Goal: Check status: Check status

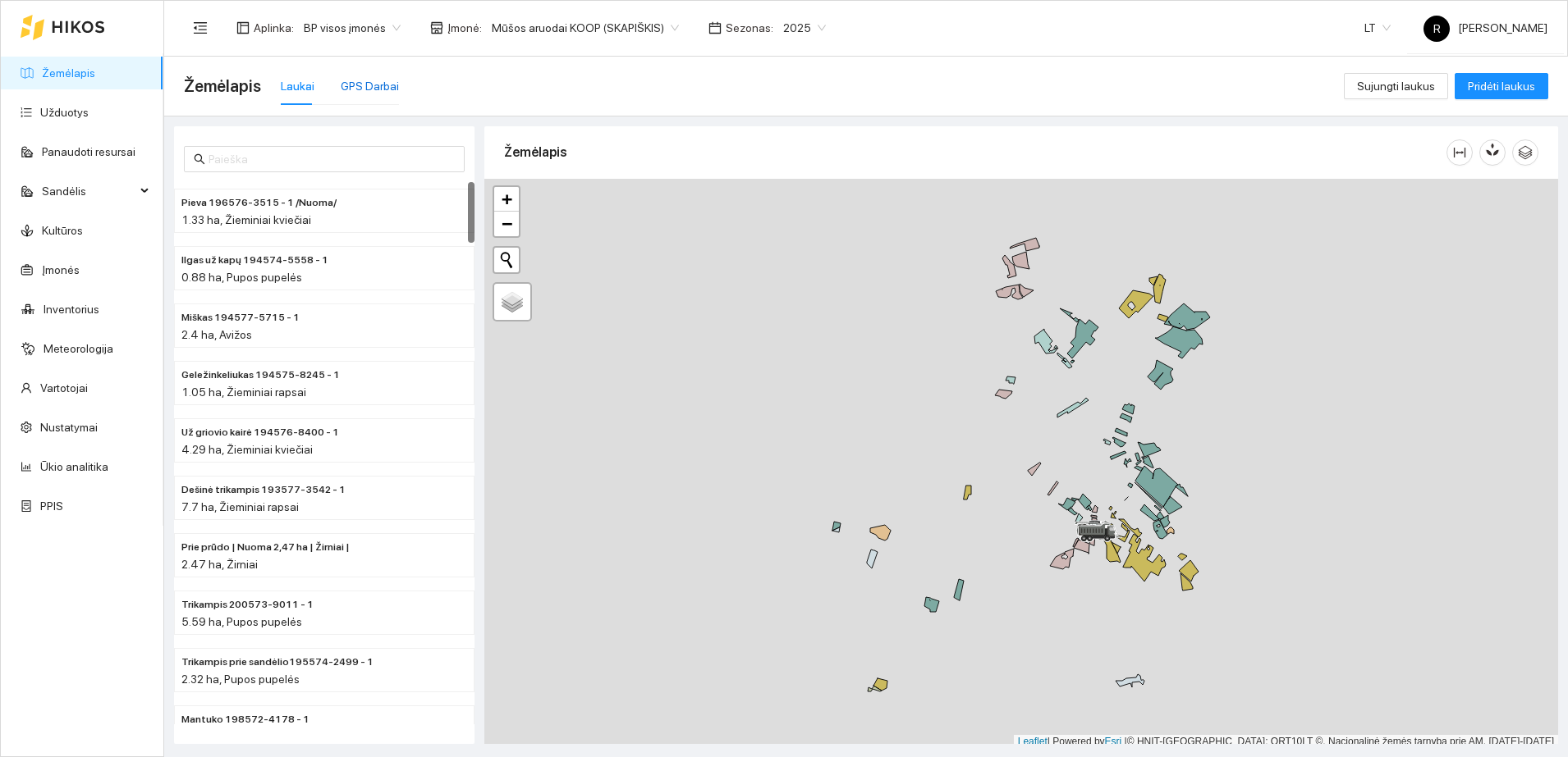
click at [359, 90] on div "GPS Darbai" at bounding box center [369, 86] width 58 height 18
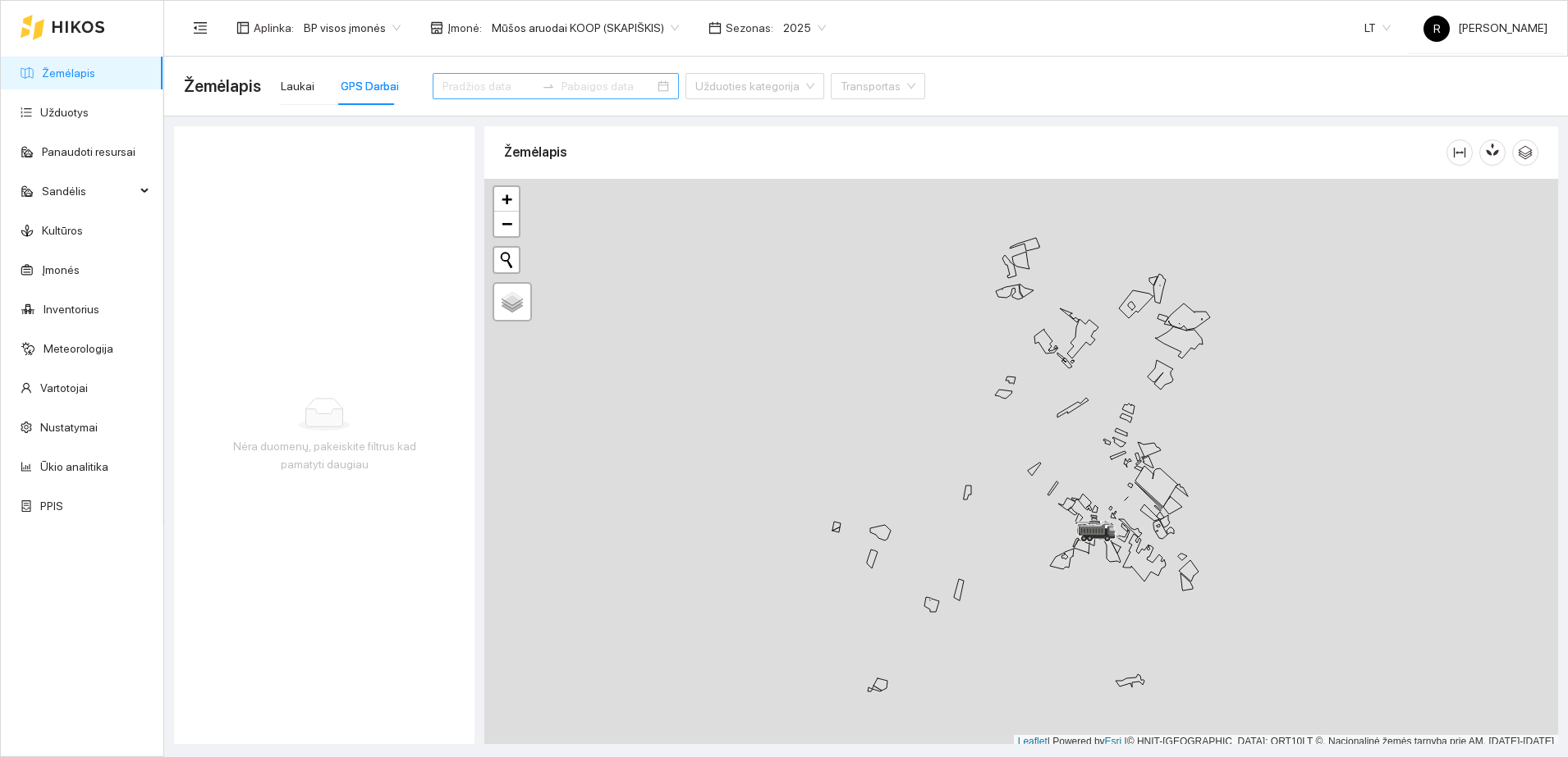
click at [474, 84] on input at bounding box center [488, 86] width 92 height 18
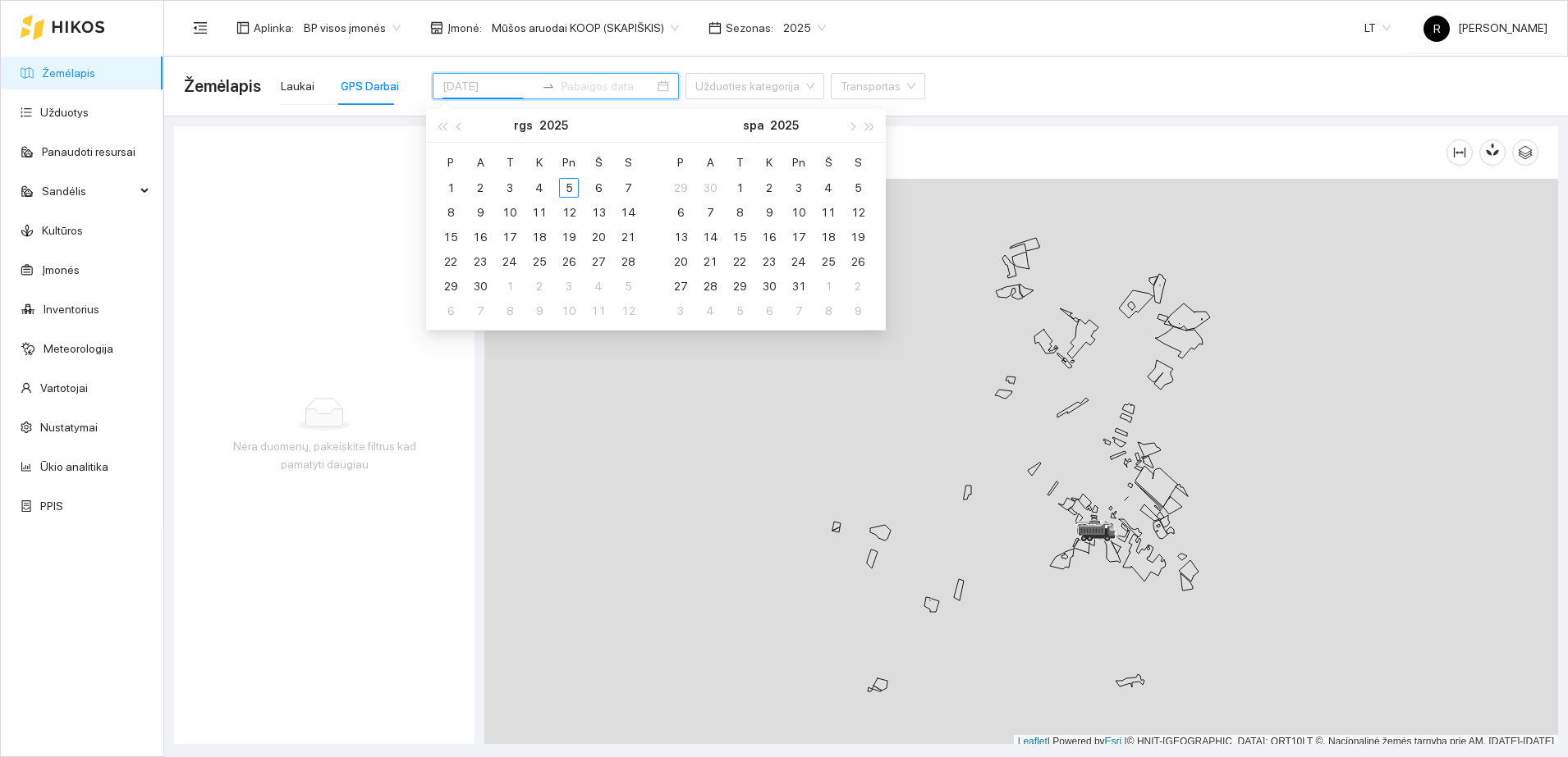
type input "[DATE]"
click at [544, 189] on div "4" at bounding box center [539, 187] width 20 height 20
type input "[DATE]"
click at [335, 251] on div "Nėra duomenų, pakeiskite filtrus kad pamatyti daugiau" at bounding box center [325, 435] width 300 height 618
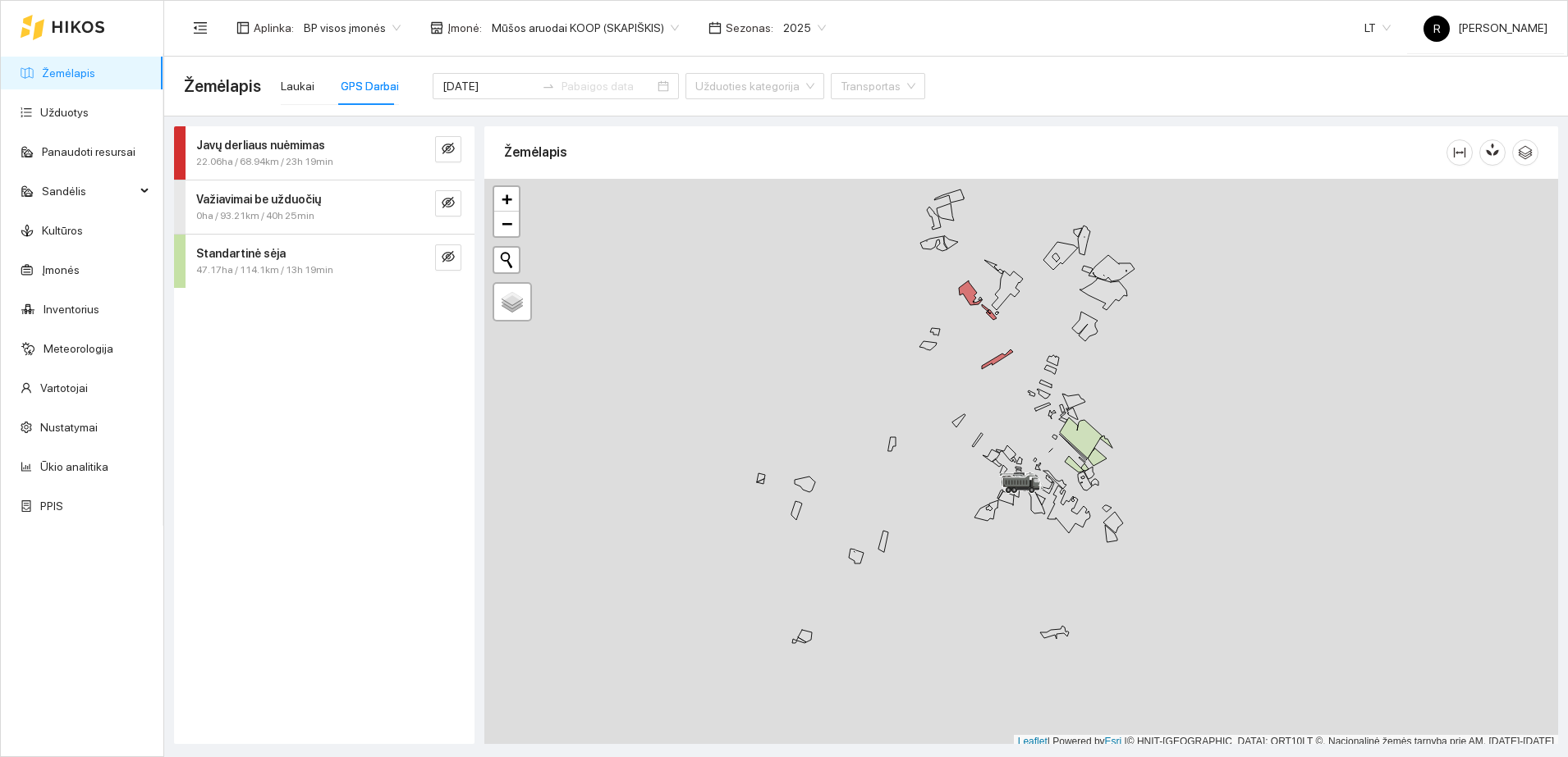
scroll to position [5, 0]
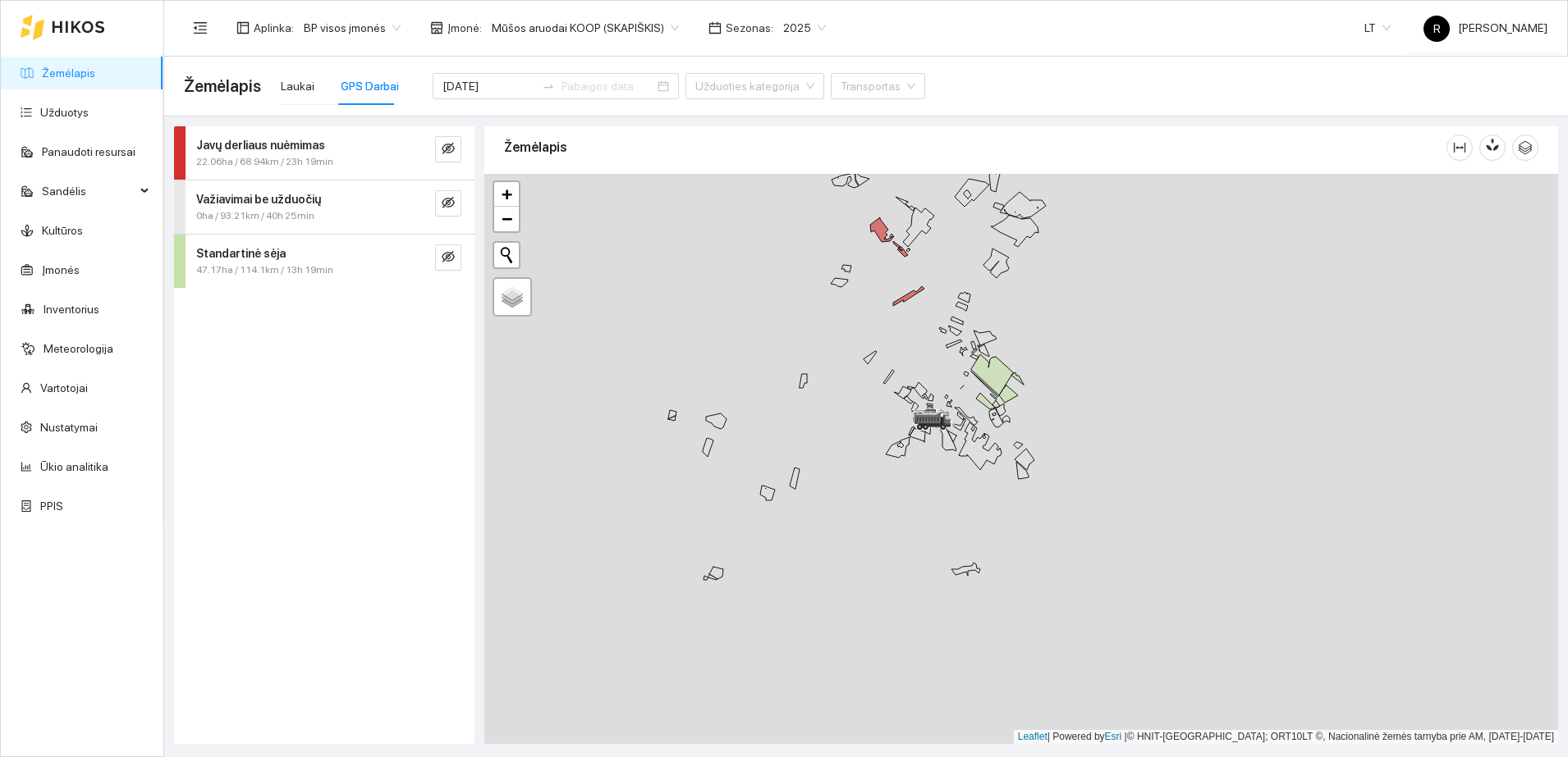
drag, startPoint x: 1080, startPoint y: 407, endPoint x: 916, endPoint y: 300, distance: 195.8
click at [916, 300] on div at bounding box center [1020, 460] width 1074 height 571
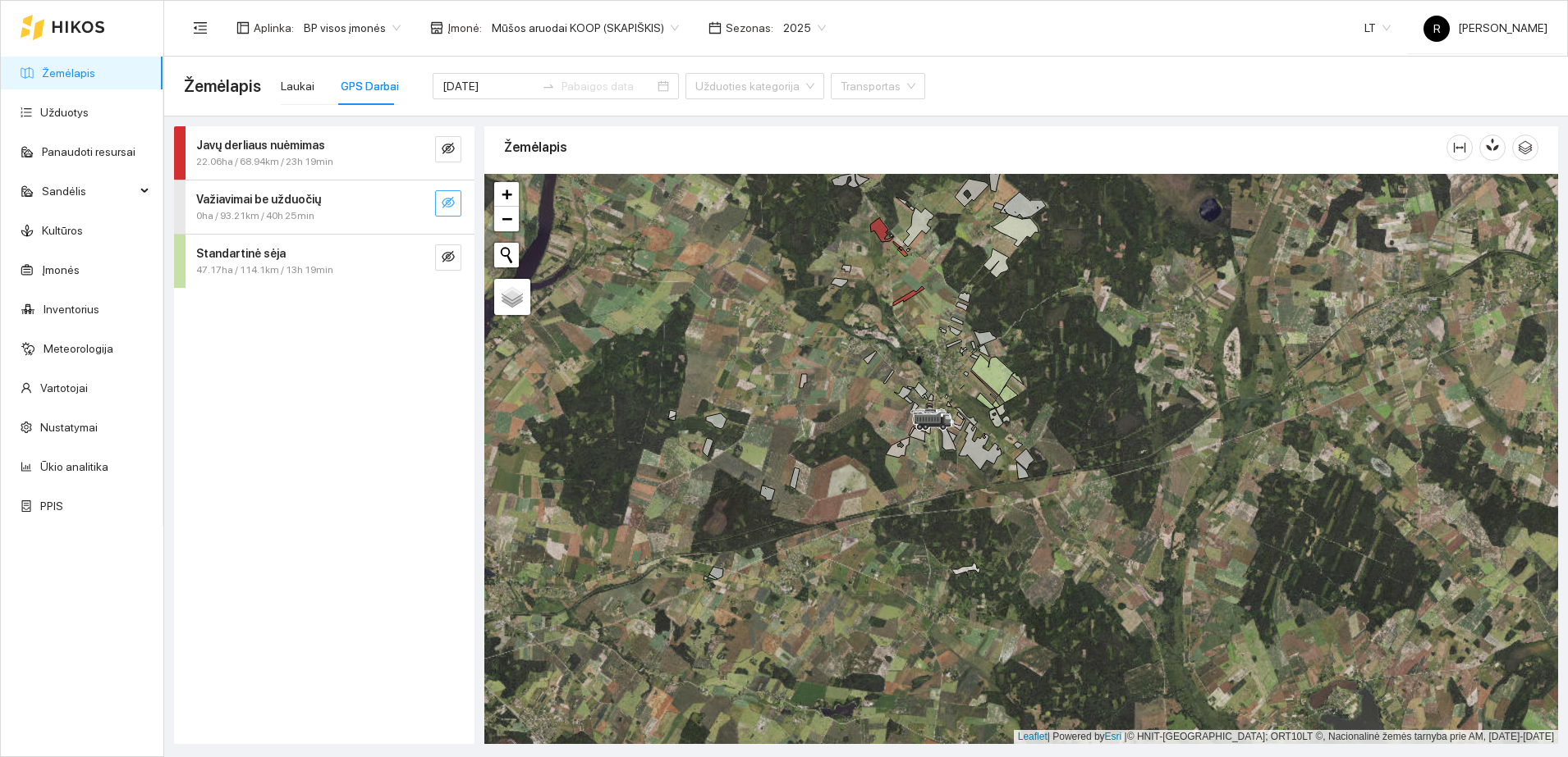
click at [443, 205] on icon "eye-invisible" at bounding box center [449, 202] width 13 height 13
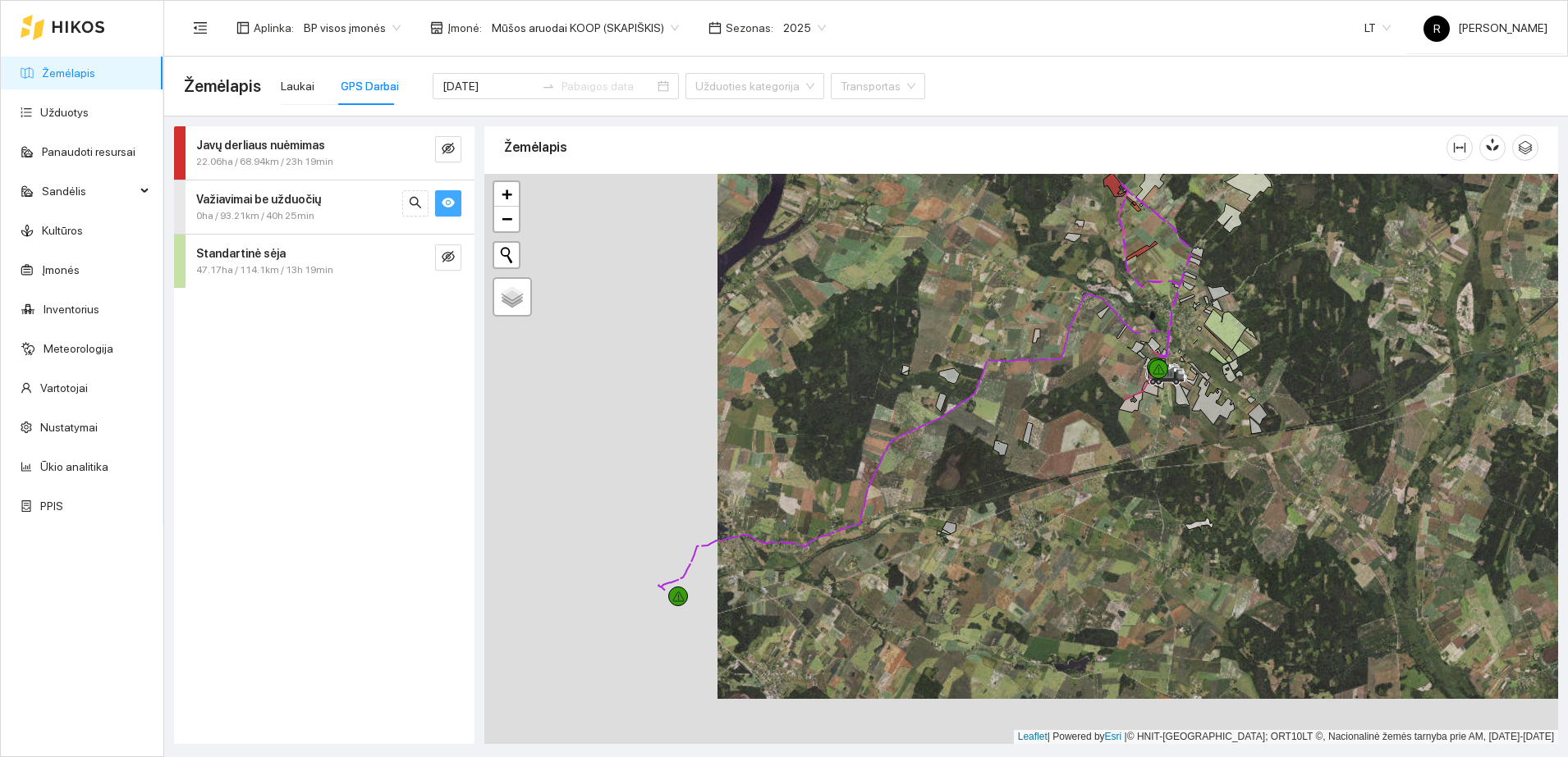
drag, startPoint x: 758, startPoint y: 467, endPoint x: 992, endPoint y: 421, distance: 238.5
click at [992, 421] on div at bounding box center [1020, 460] width 1074 height 571
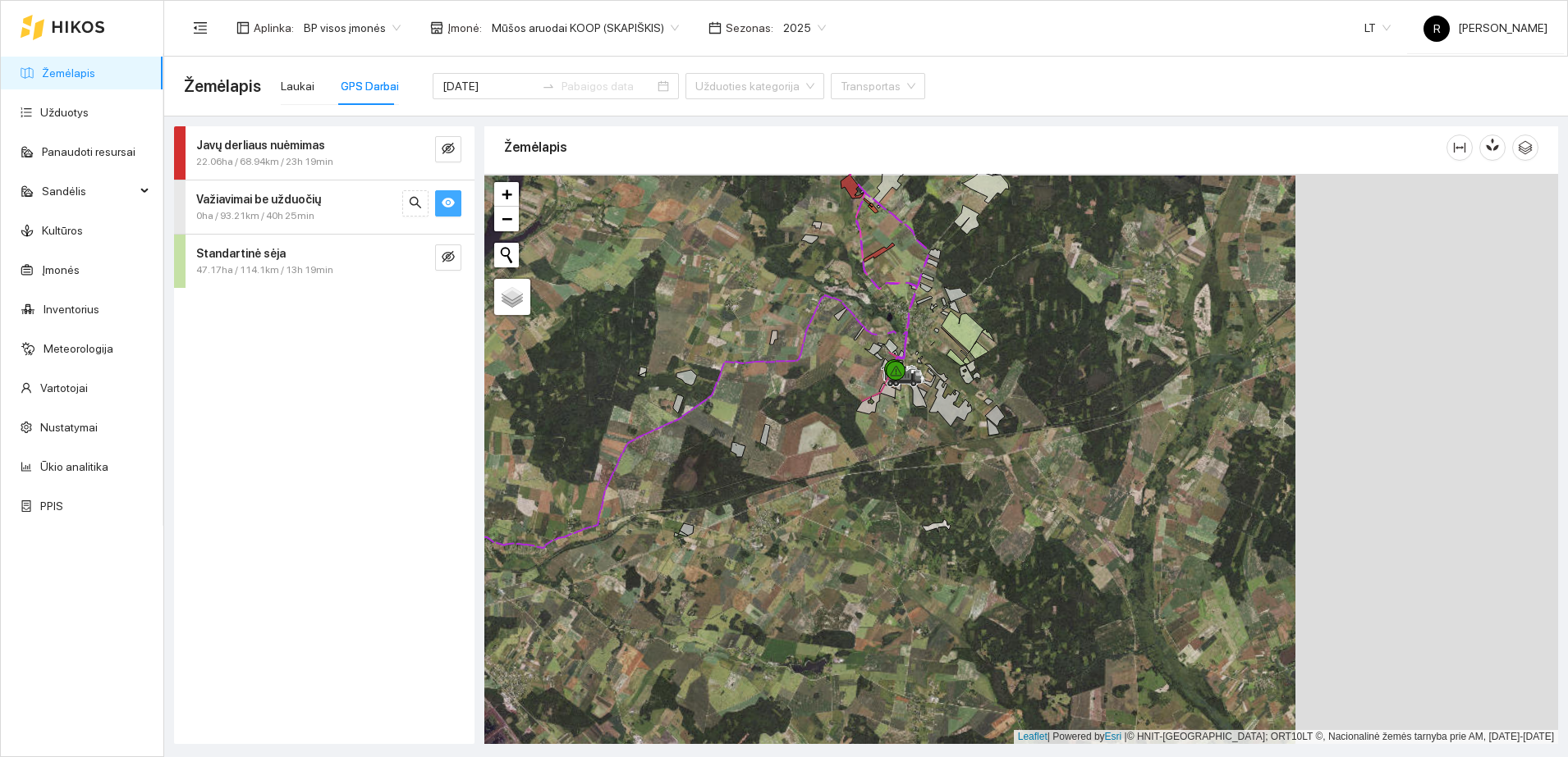
drag, startPoint x: 1021, startPoint y: 406, endPoint x: 758, endPoint y: 407, distance: 263.0
click at [758, 407] on div at bounding box center [1020, 460] width 1074 height 571
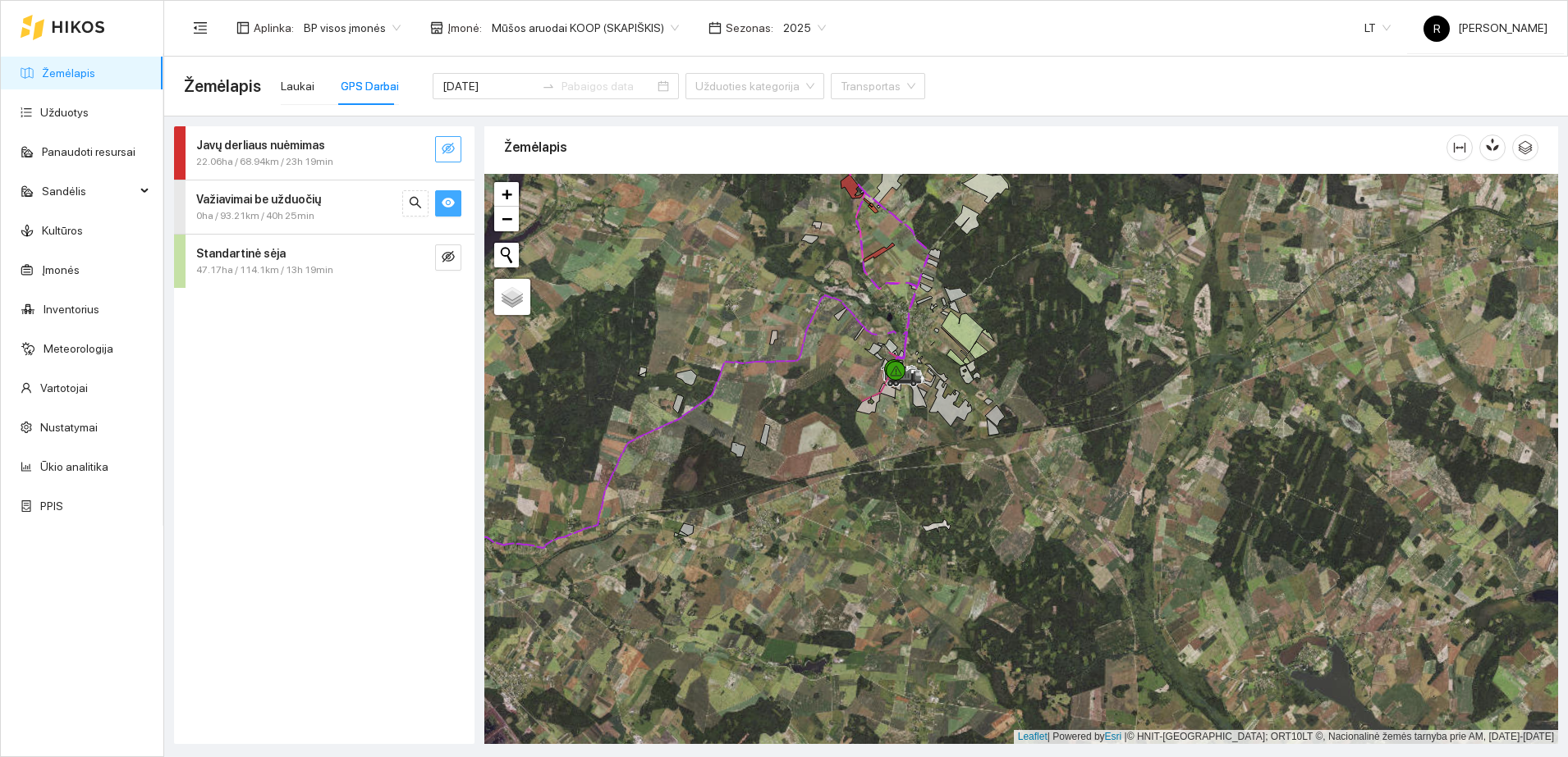
click at [446, 146] on icon "eye-invisible" at bounding box center [449, 148] width 13 height 13
click at [448, 198] on icon "eye" at bounding box center [449, 202] width 13 height 10
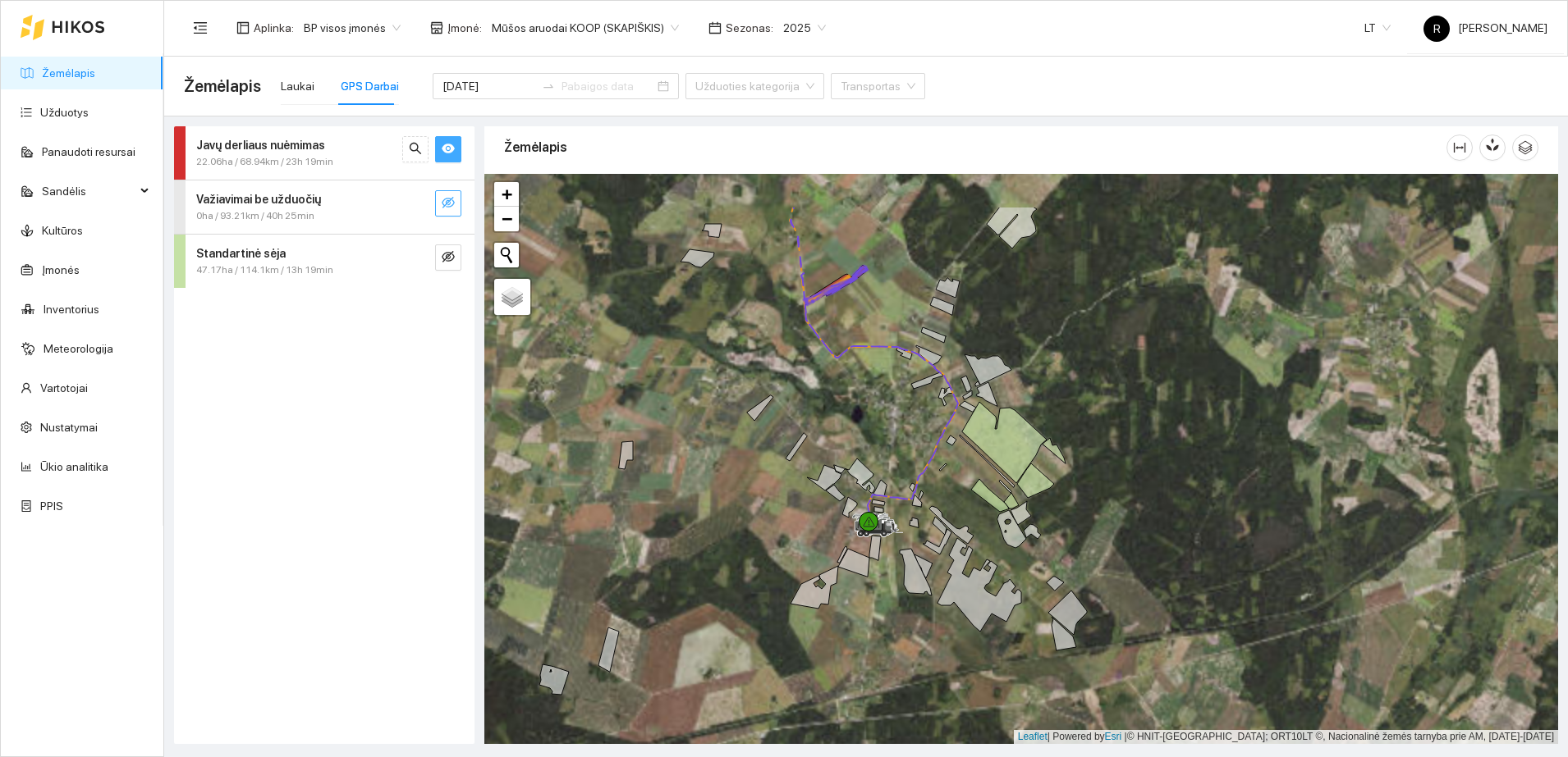
drag, startPoint x: 759, startPoint y: 229, endPoint x: 762, endPoint y: 292, distance: 63.1
click at [762, 292] on div at bounding box center [1020, 460] width 1074 height 571
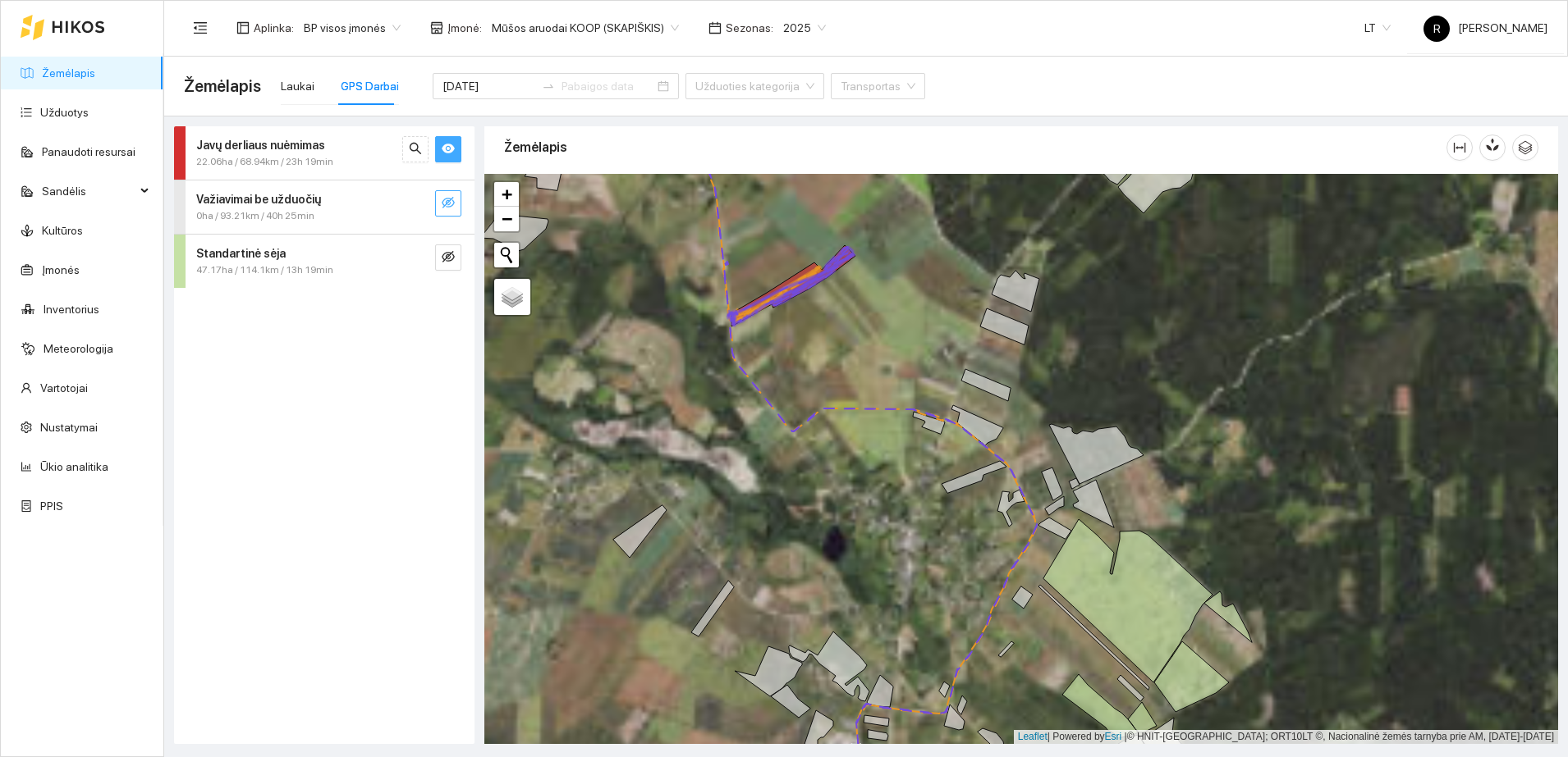
drag, startPoint x: 864, startPoint y: 270, endPoint x: 872, endPoint y: 352, distance: 82.4
click at [872, 352] on div at bounding box center [1020, 460] width 1074 height 571
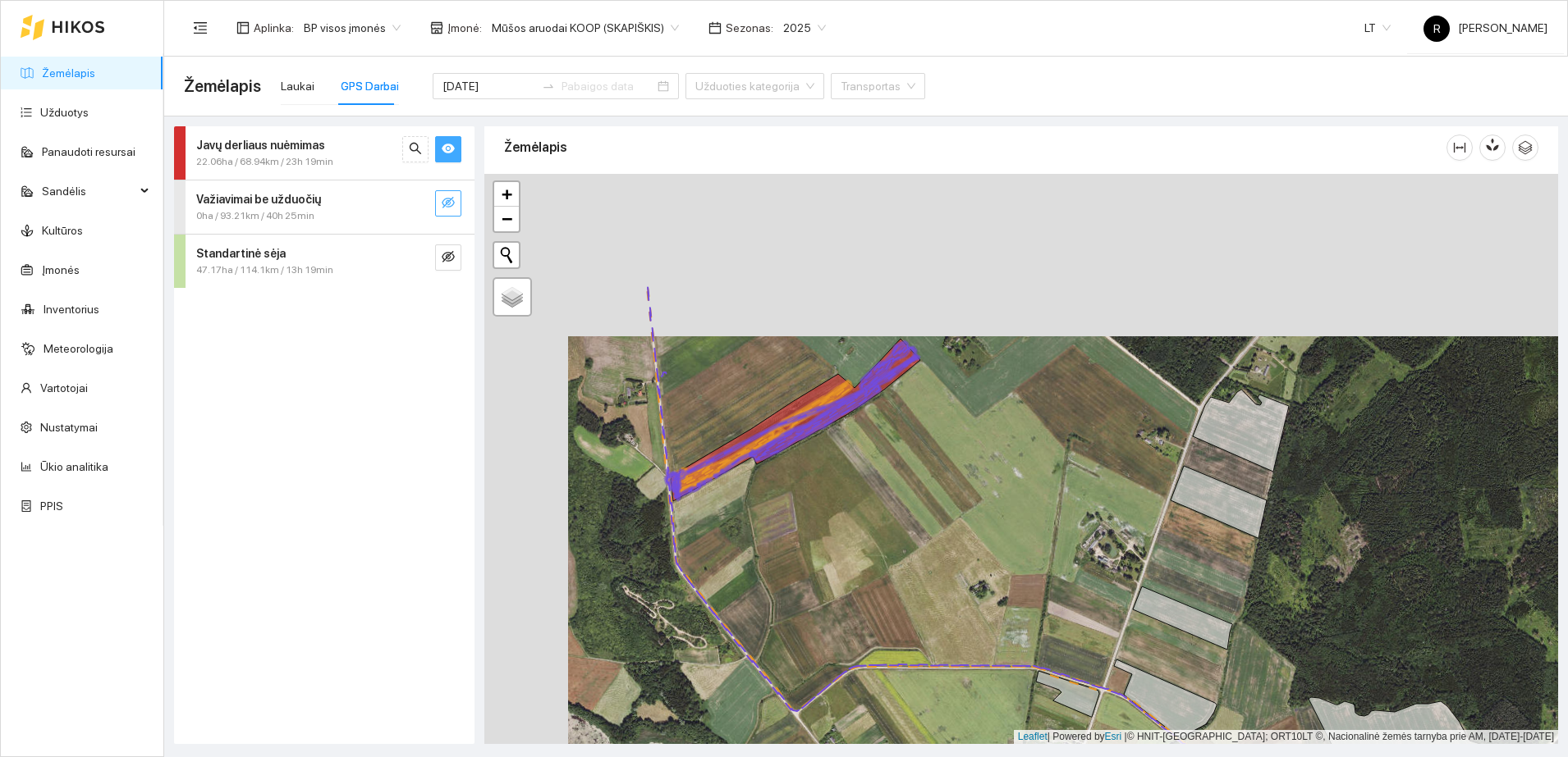
drag, startPoint x: 857, startPoint y: 380, endPoint x: 934, endPoint y: 561, distance: 196.7
click at [934, 561] on div at bounding box center [1020, 460] width 1074 height 571
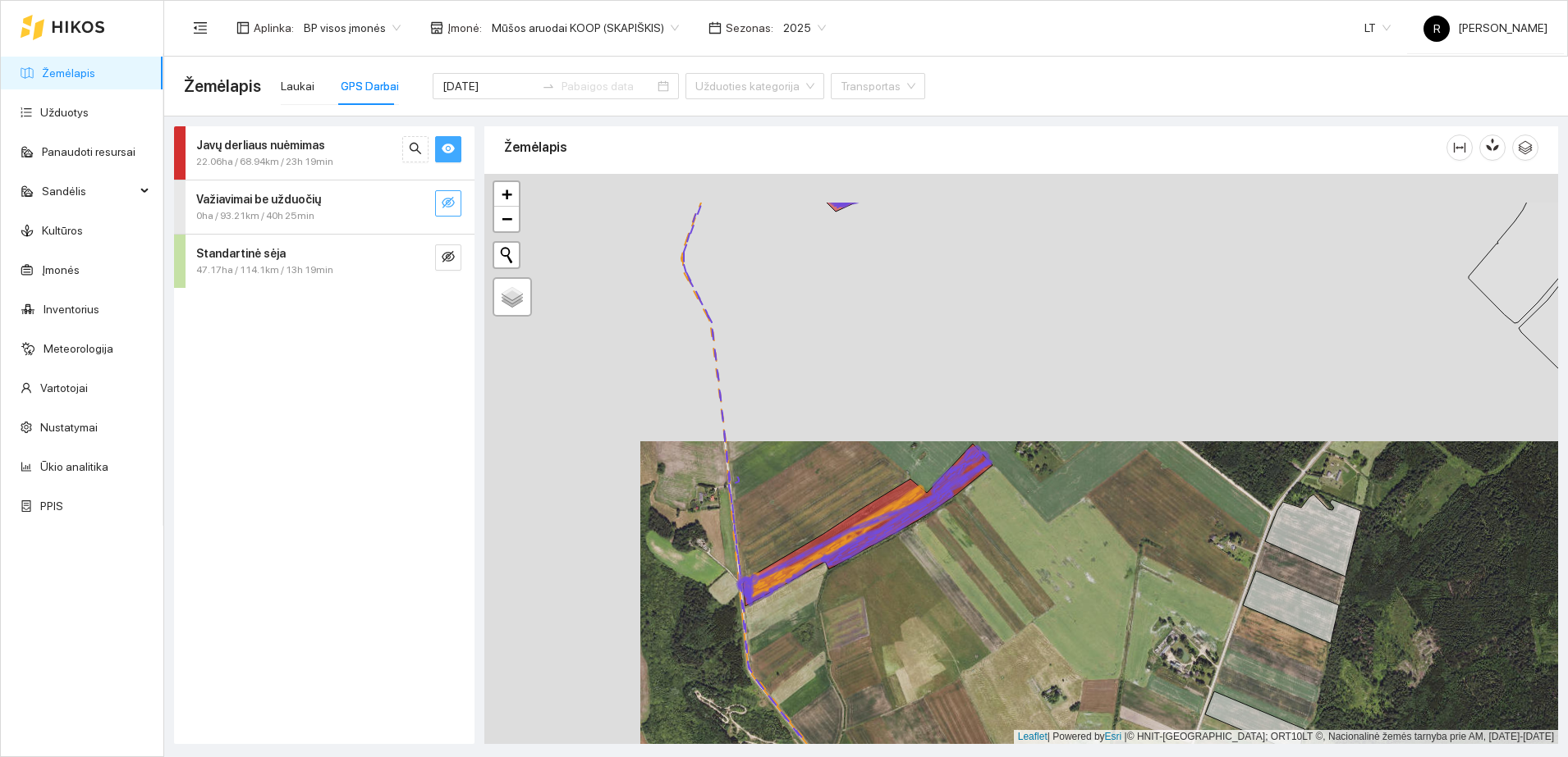
drag, startPoint x: 651, startPoint y: 296, endPoint x: 1042, endPoint y: 513, distance: 447.2
click at [1042, 513] on div at bounding box center [1020, 460] width 1074 height 571
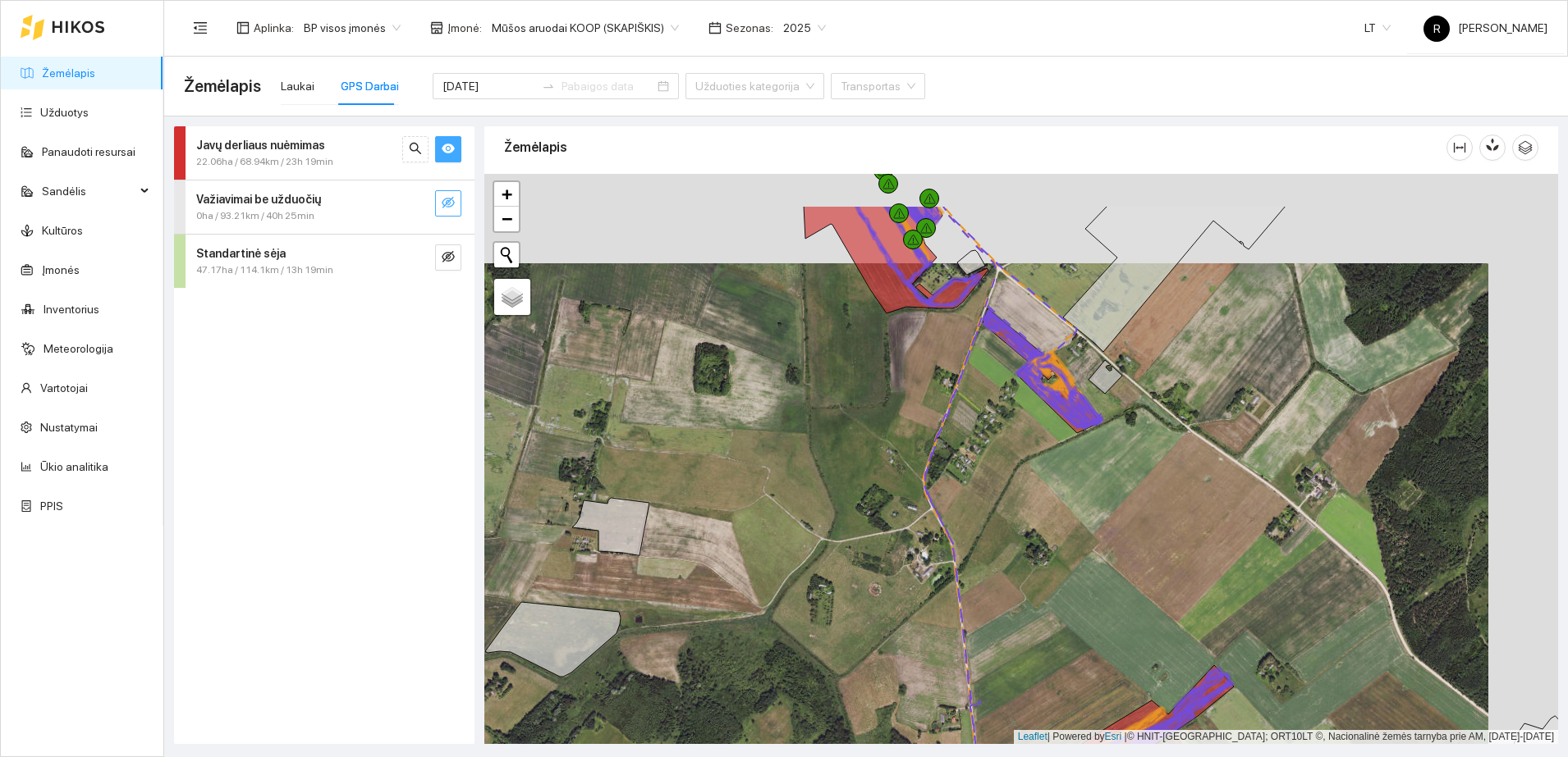
drag, startPoint x: 1057, startPoint y: 329, endPoint x: 987, endPoint y: 419, distance: 114.0
click at [987, 419] on div at bounding box center [1020, 460] width 1074 height 571
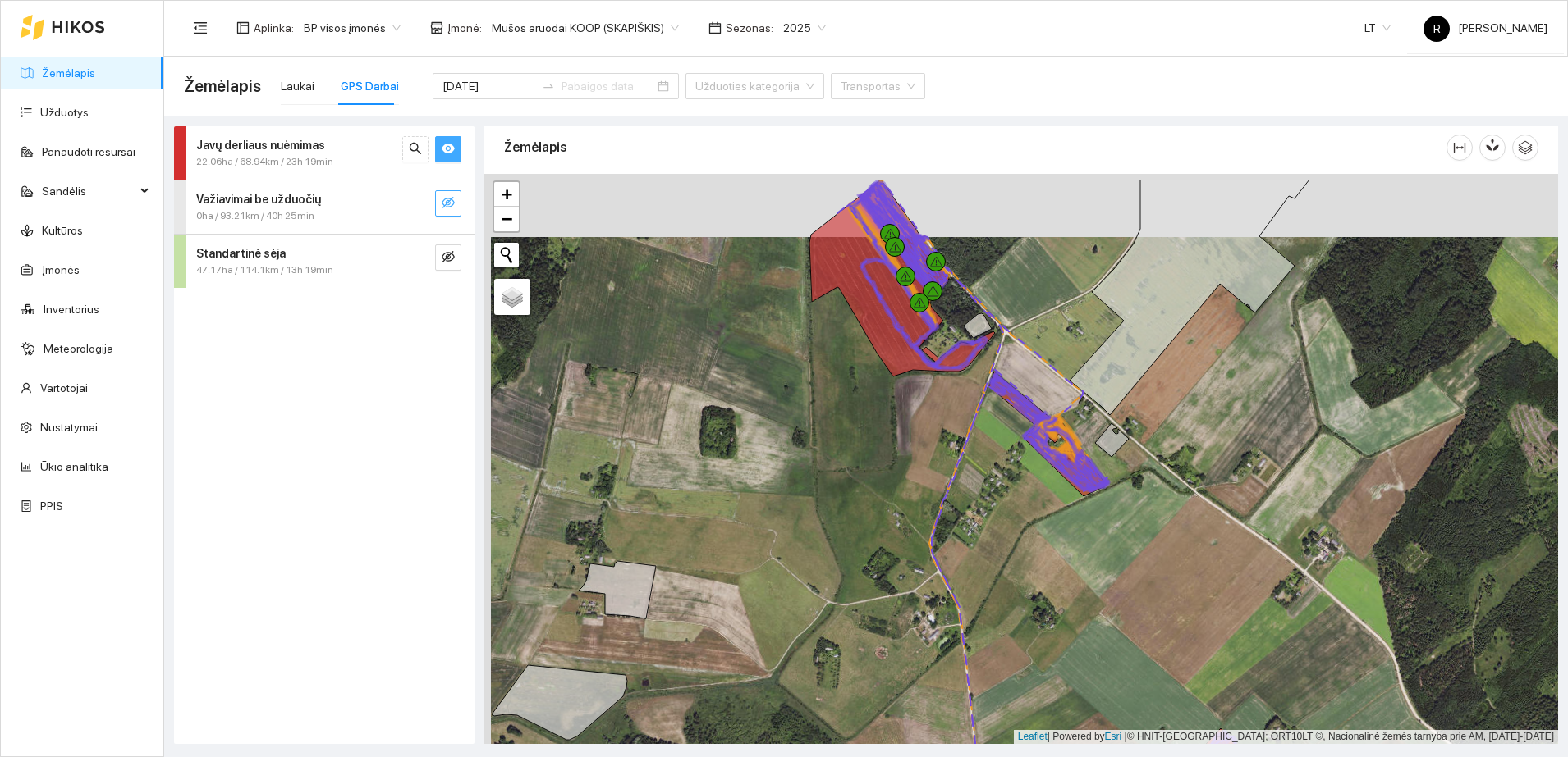
drag, startPoint x: 897, startPoint y: 345, endPoint x: 904, endPoint y: 407, distance: 62.4
click at [904, 407] on div at bounding box center [1020, 460] width 1074 height 571
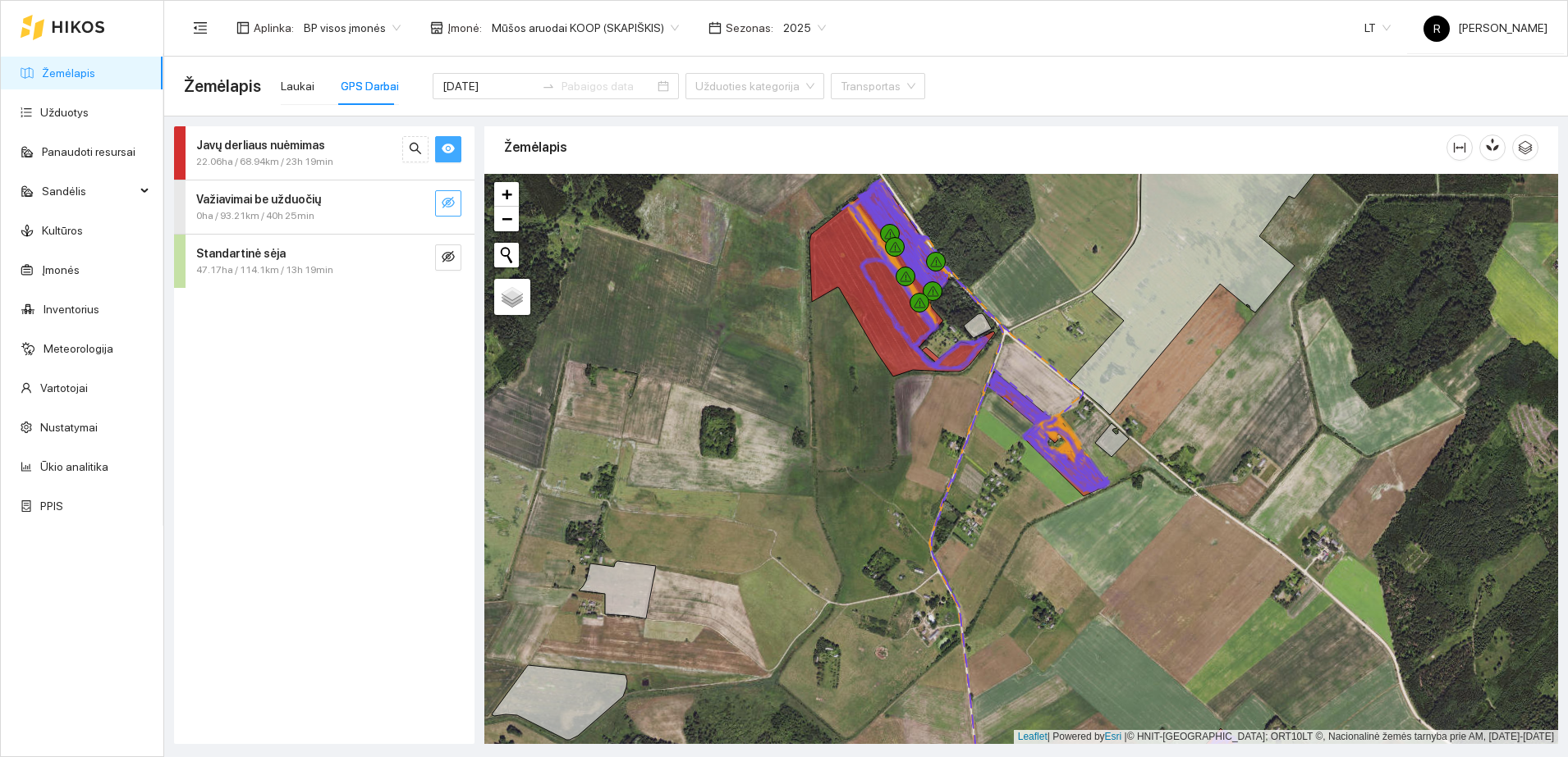
click at [249, 159] on span "22.06ha / 68.94km / 23h 19min" at bounding box center [264, 161] width 137 height 16
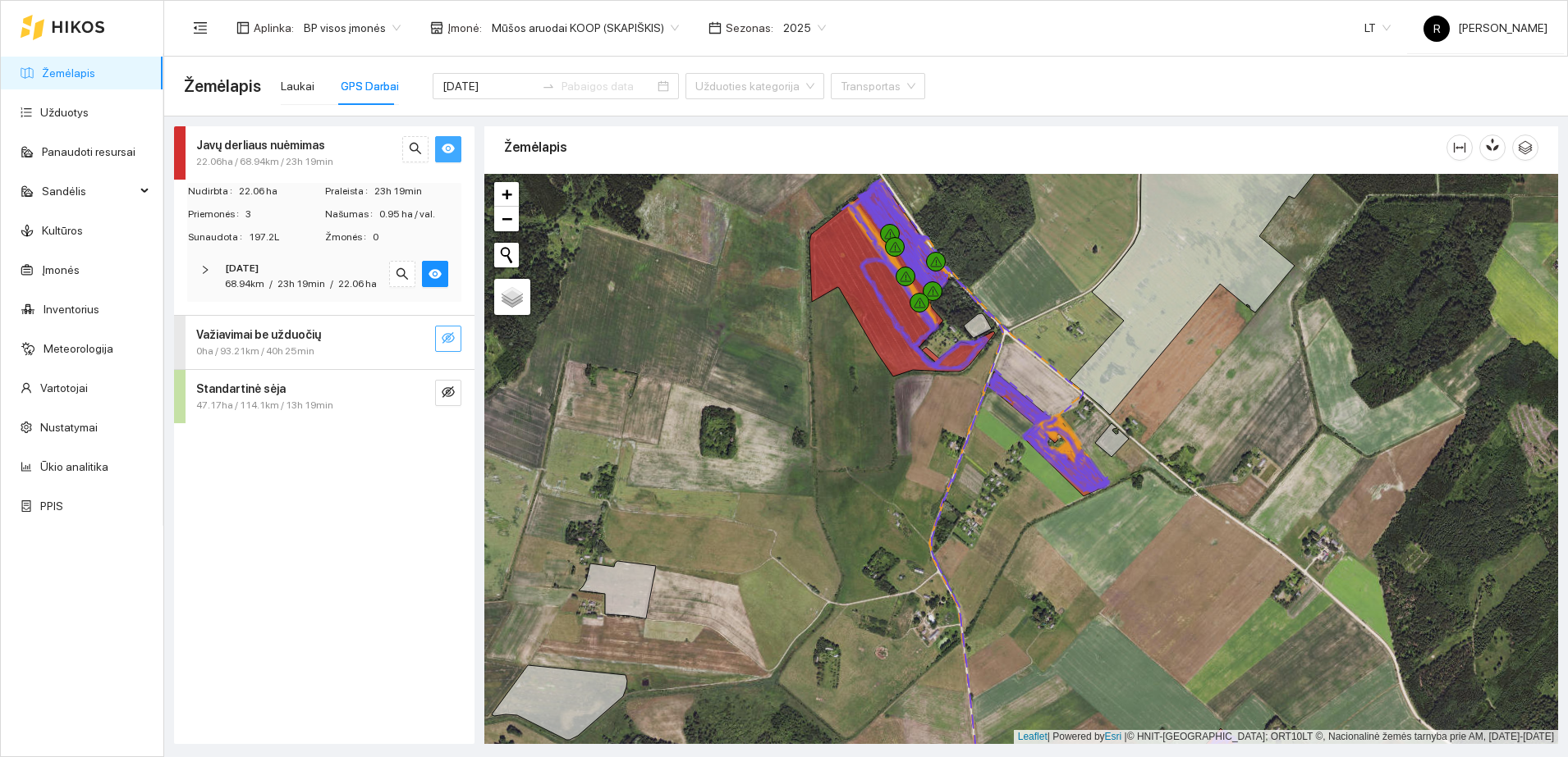
click at [208, 270] on icon "right" at bounding box center [205, 269] width 10 height 10
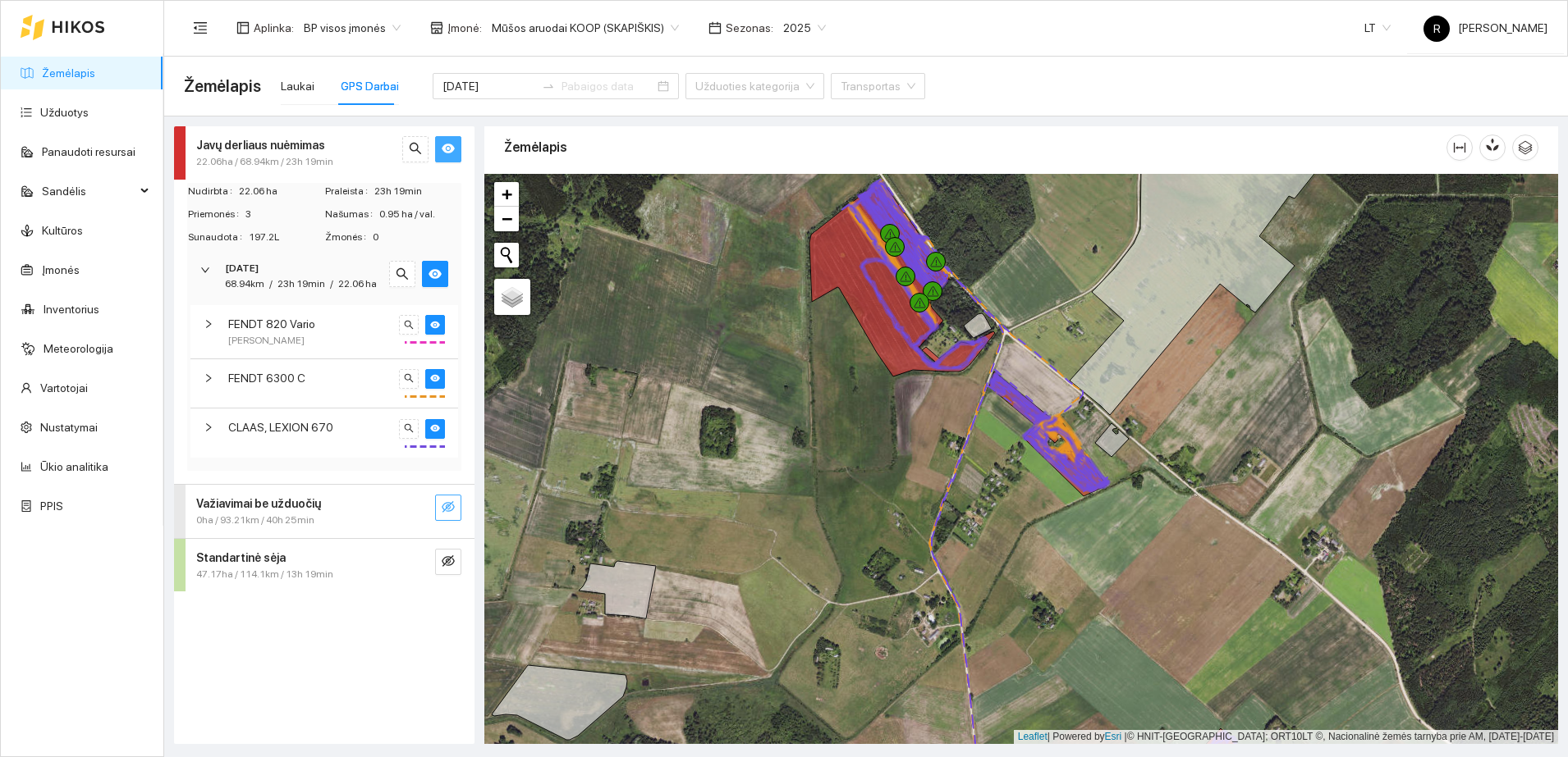
click at [208, 377] on icon "right" at bounding box center [208, 378] width 10 height 10
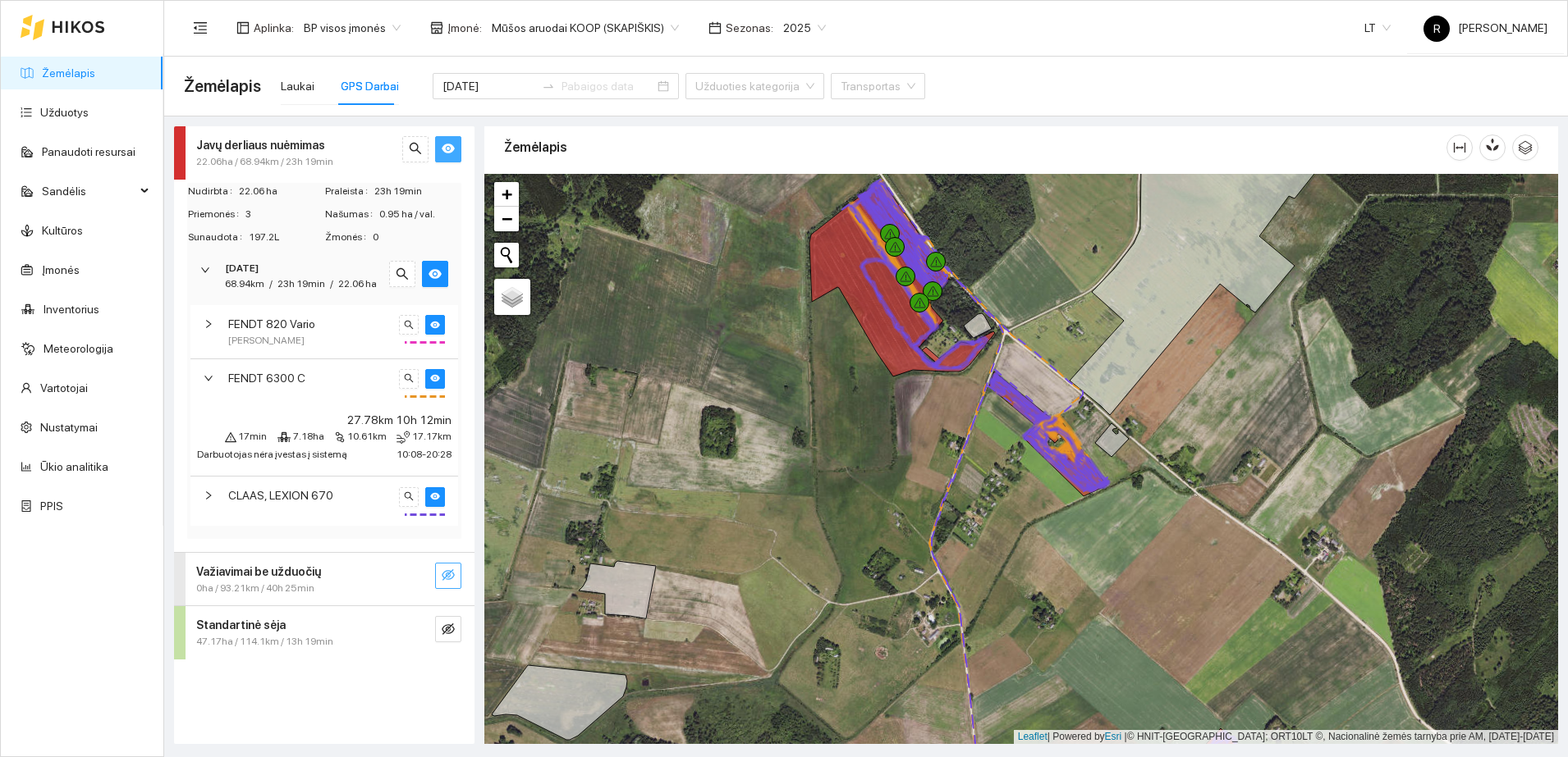
click at [209, 491] on icon "right" at bounding box center [208, 495] width 10 height 10
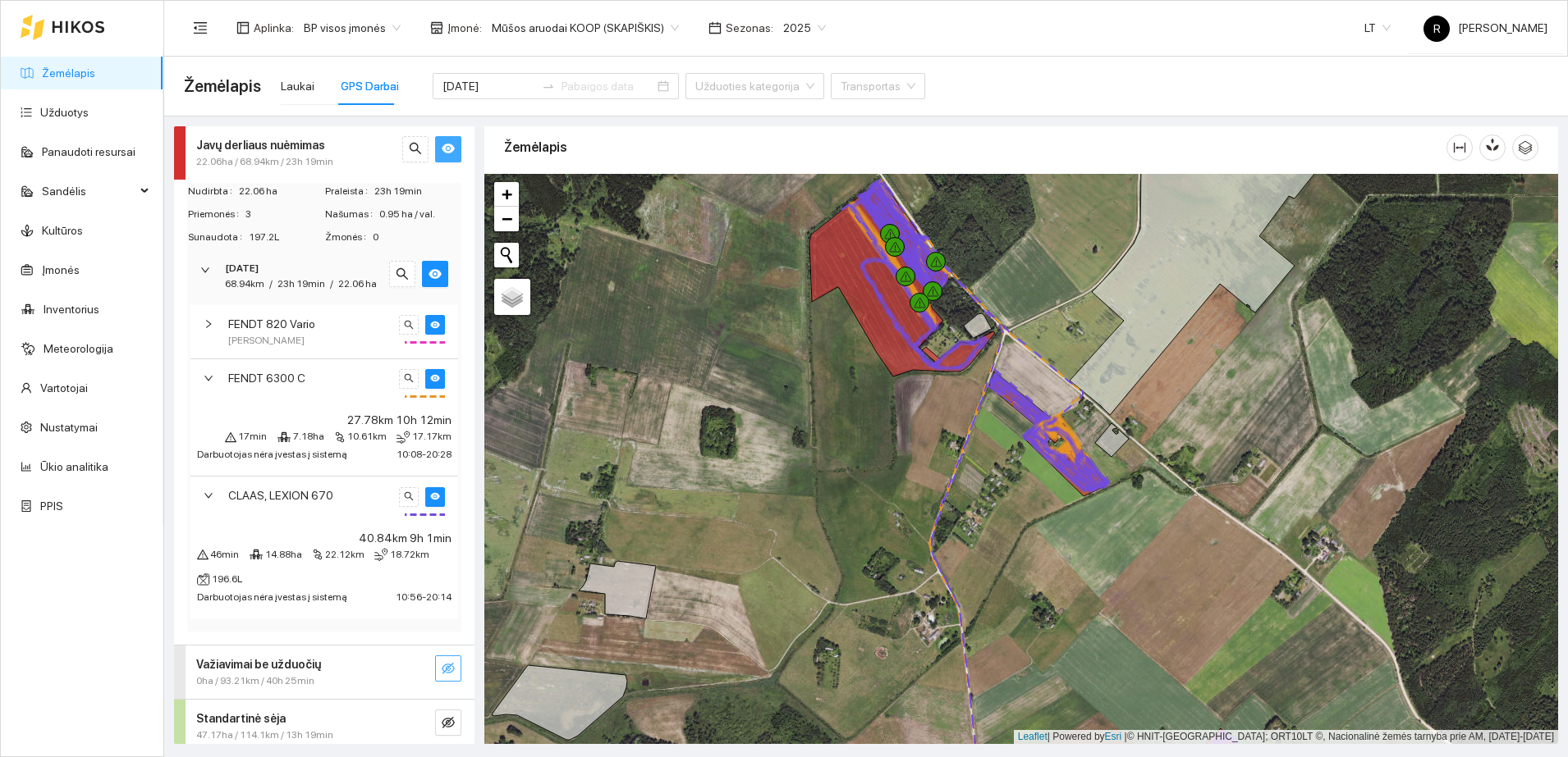
click at [209, 501] on icon "right" at bounding box center [208, 495] width 10 height 10
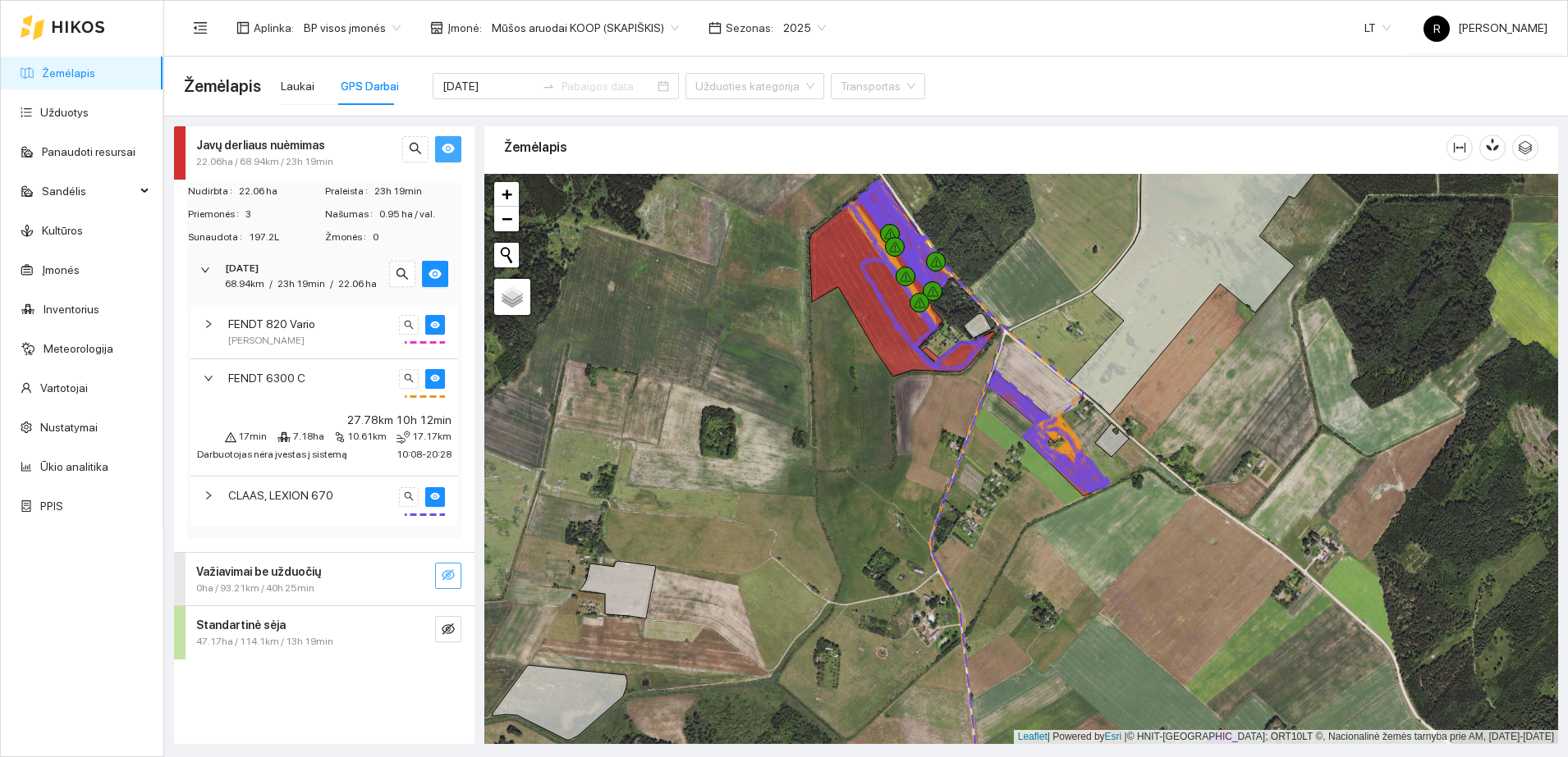
click at [204, 377] on icon "right" at bounding box center [208, 378] width 10 height 10
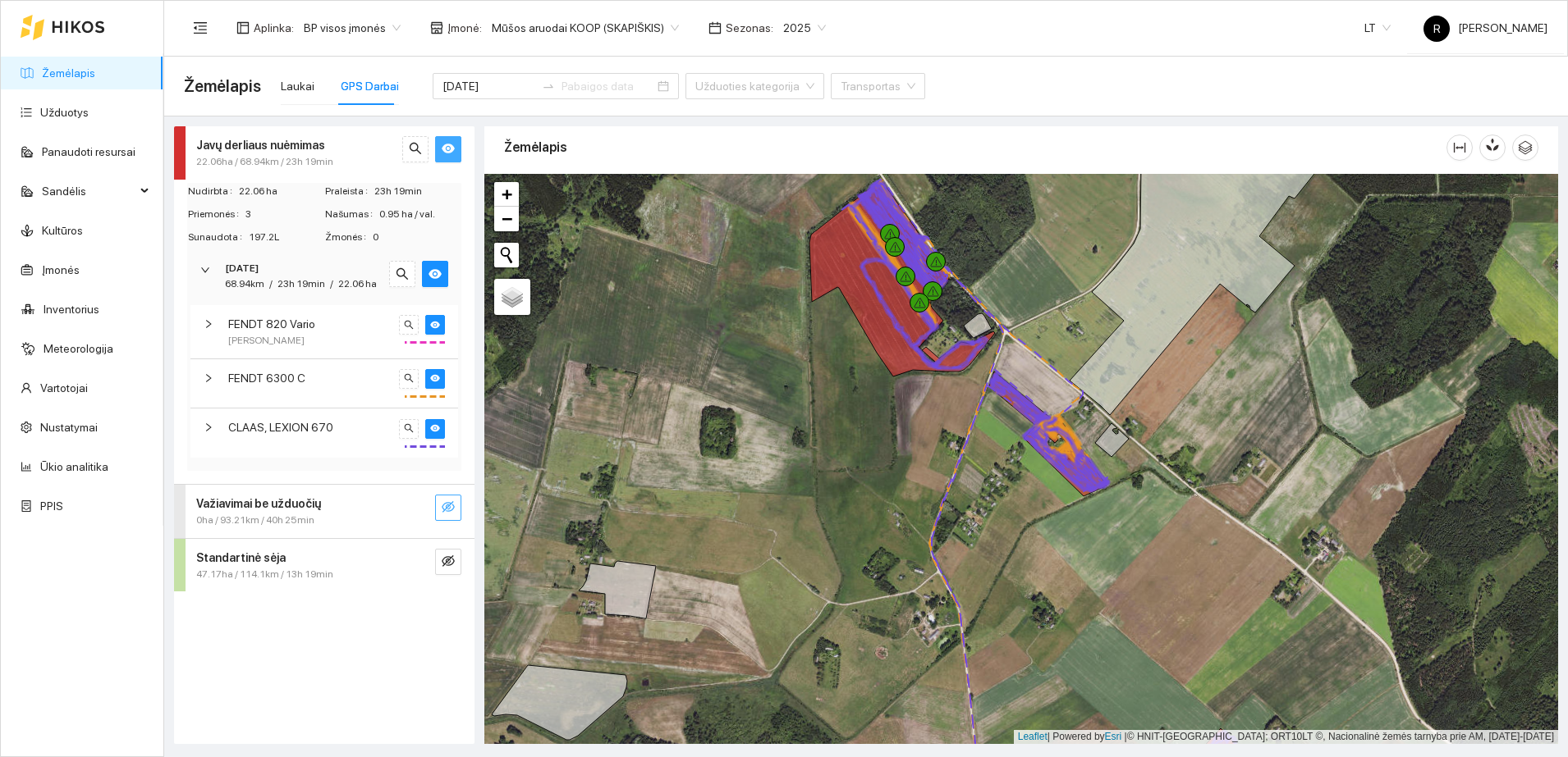
click at [205, 271] on icon "right" at bounding box center [205, 270] width 8 height 5
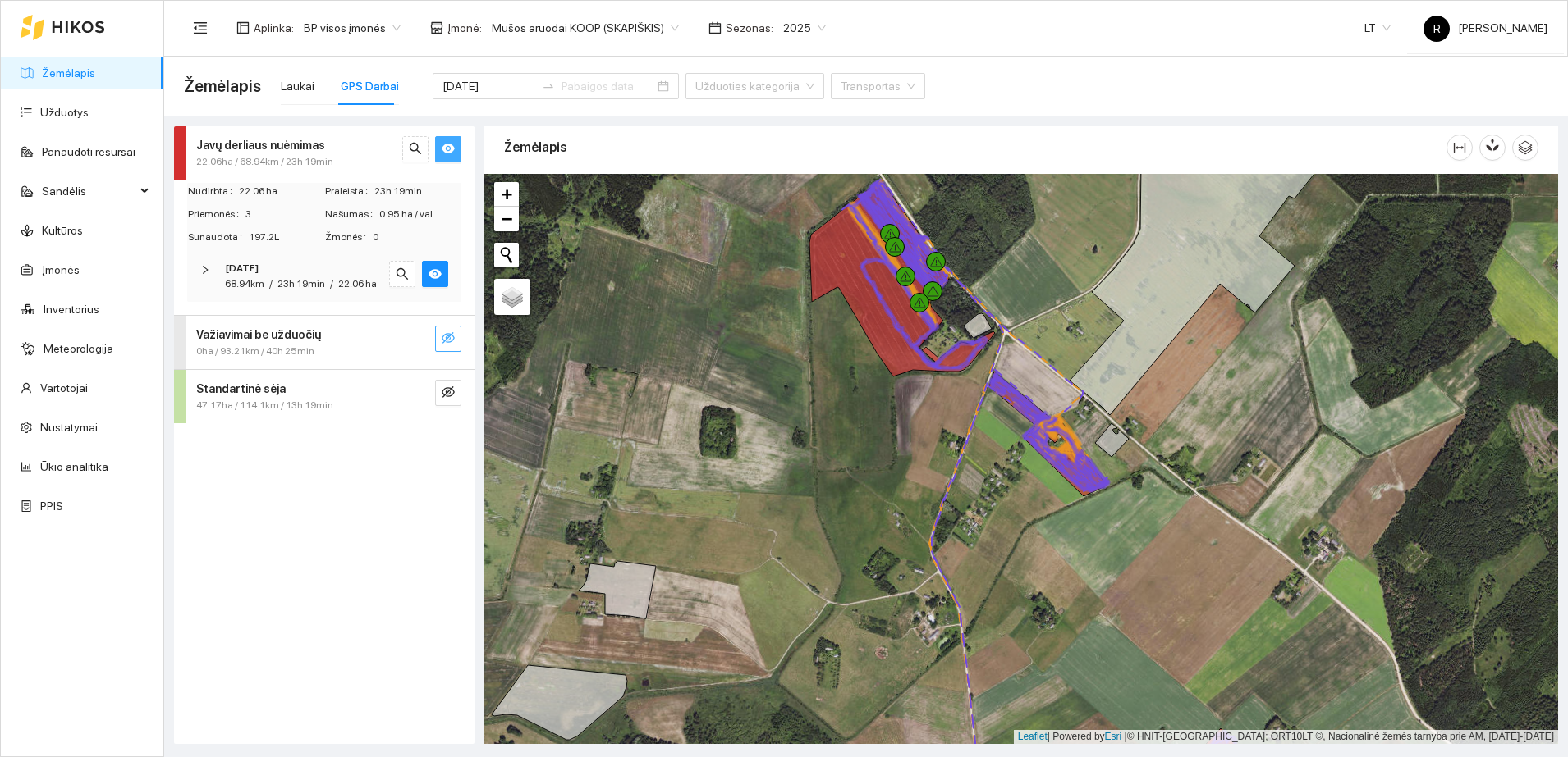
click at [232, 392] on strong "Standartinė sėja" at bounding box center [241, 389] width 90 height 13
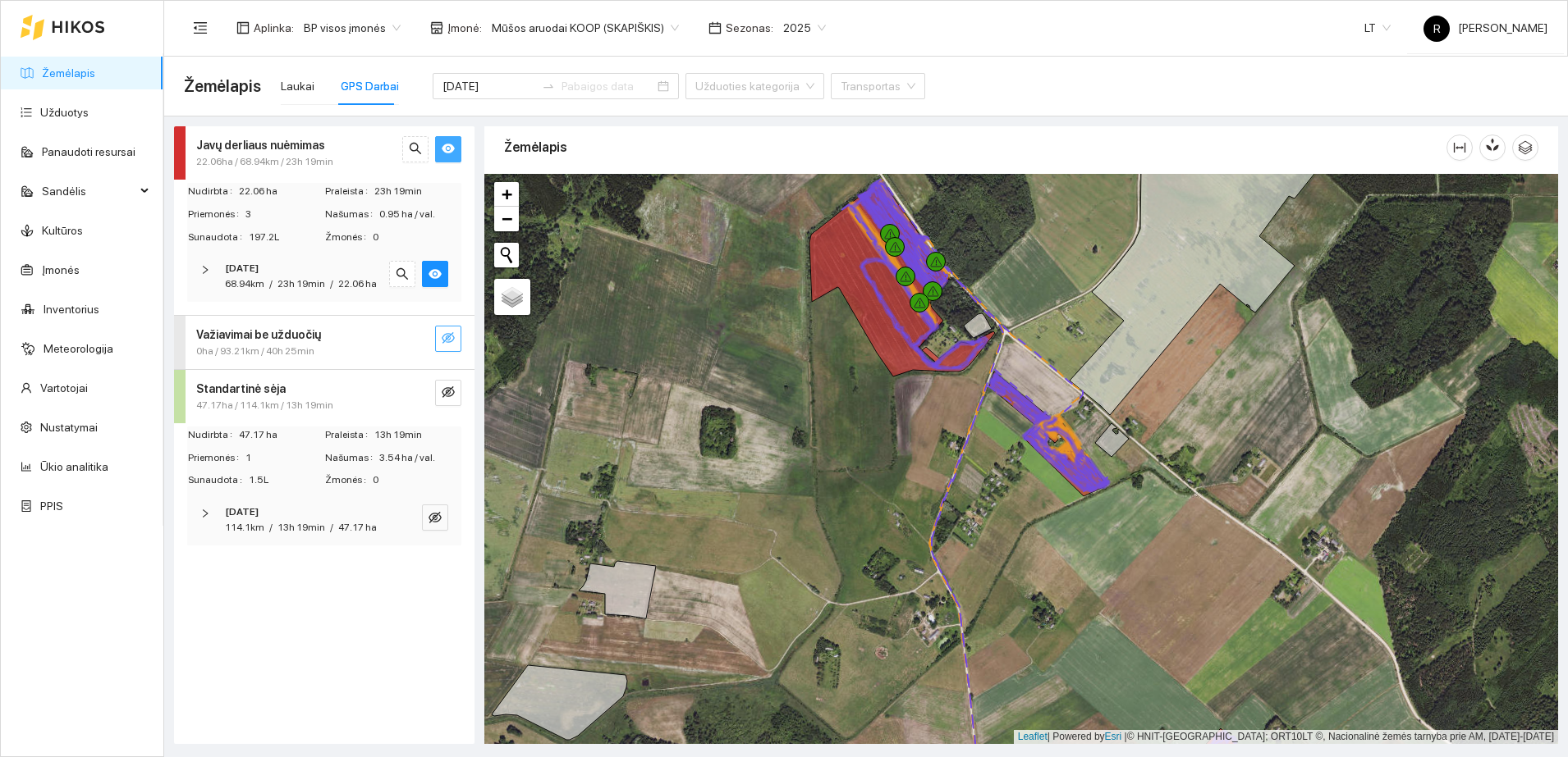
click at [202, 510] on icon "right" at bounding box center [205, 514] width 10 height 10
click at [211, 565] on icon "right" at bounding box center [208, 568] width 10 height 10
click at [442, 266] on button "button" at bounding box center [435, 274] width 26 height 26
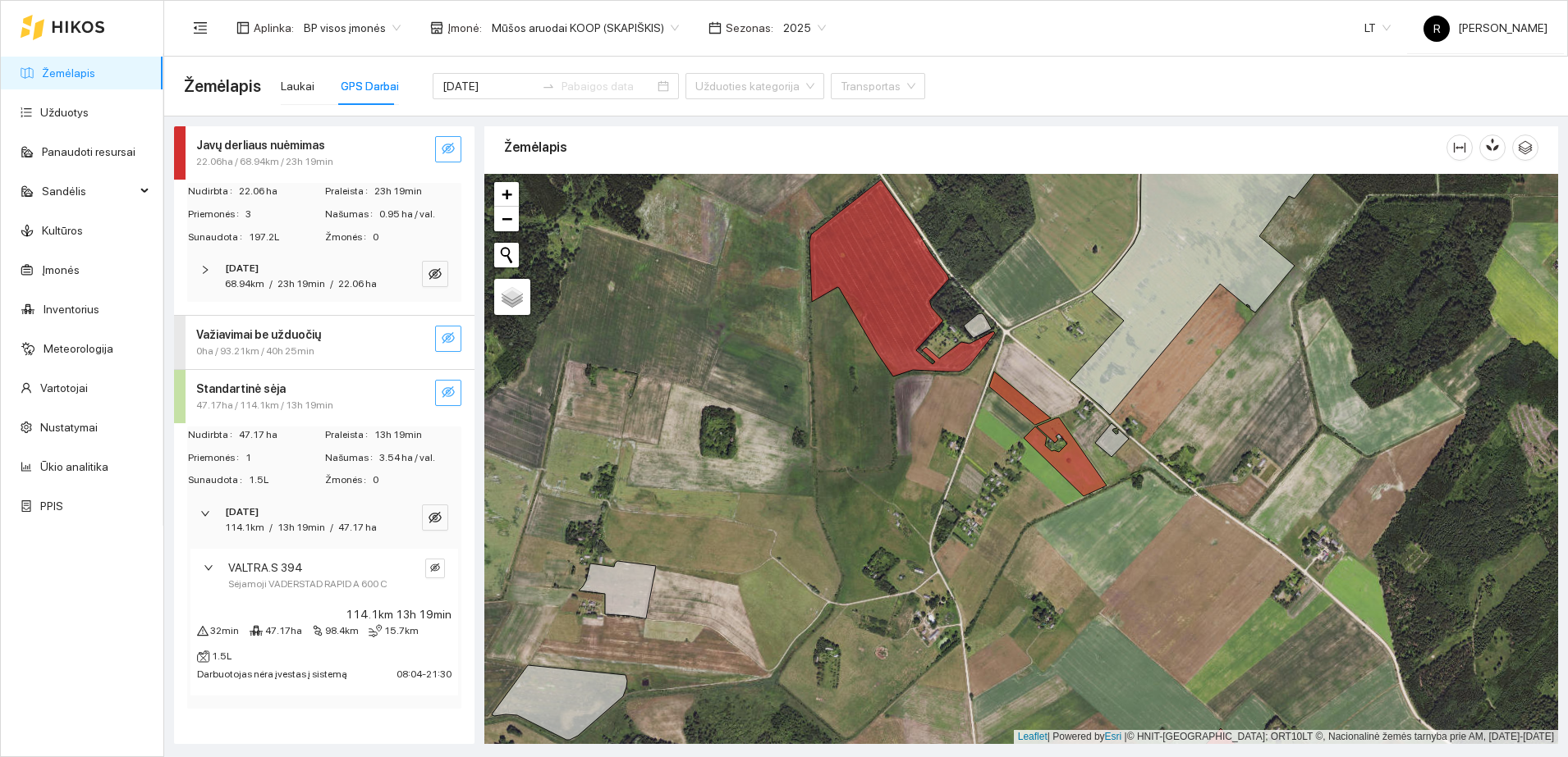
click at [451, 392] on icon "eye-invisible" at bounding box center [450, 393] width 4 height 4
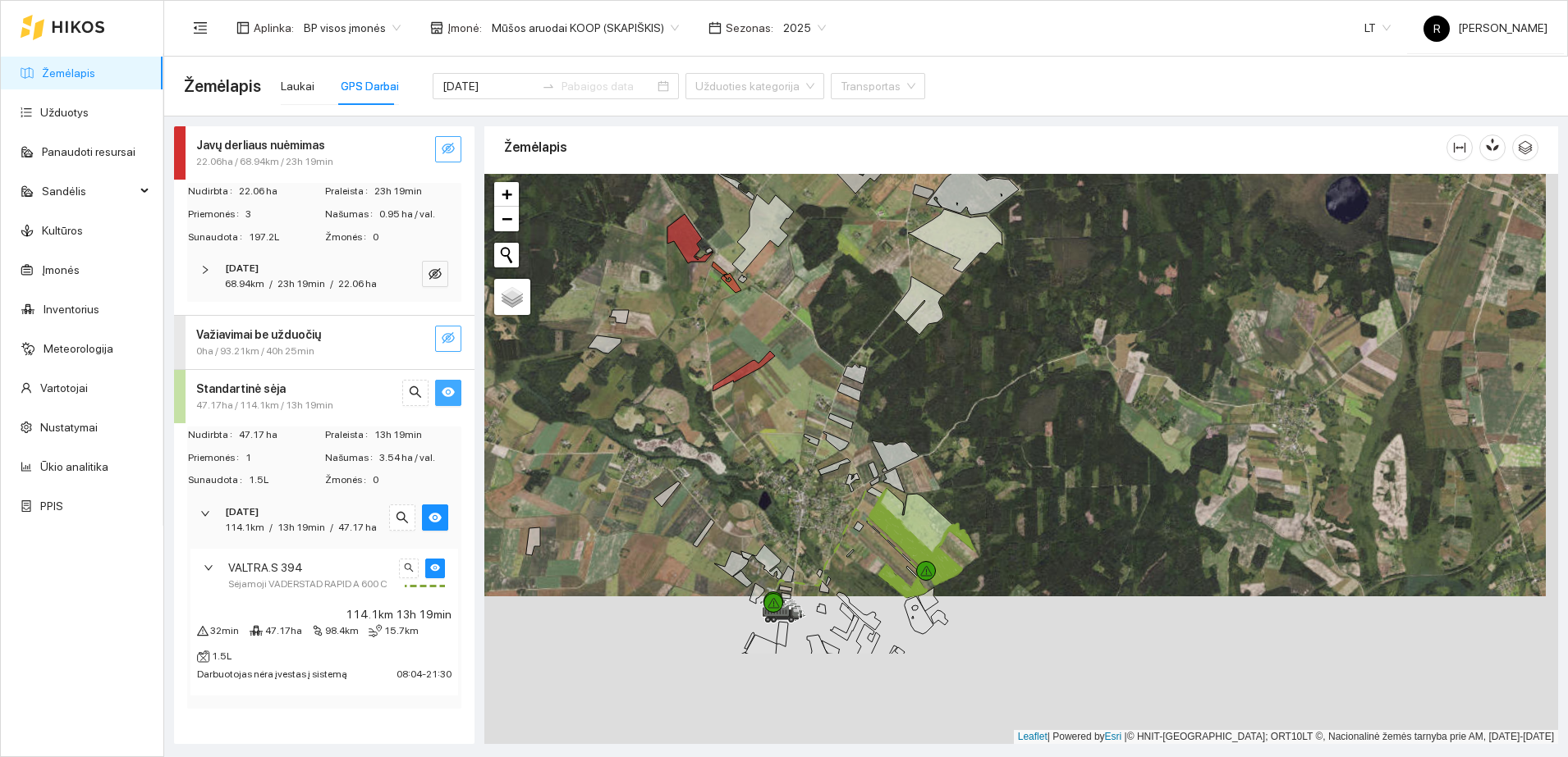
drag, startPoint x: 774, startPoint y: 515, endPoint x: 762, endPoint y: 366, distance: 149.5
click at [762, 366] on icon at bounding box center [743, 371] width 62 height 40
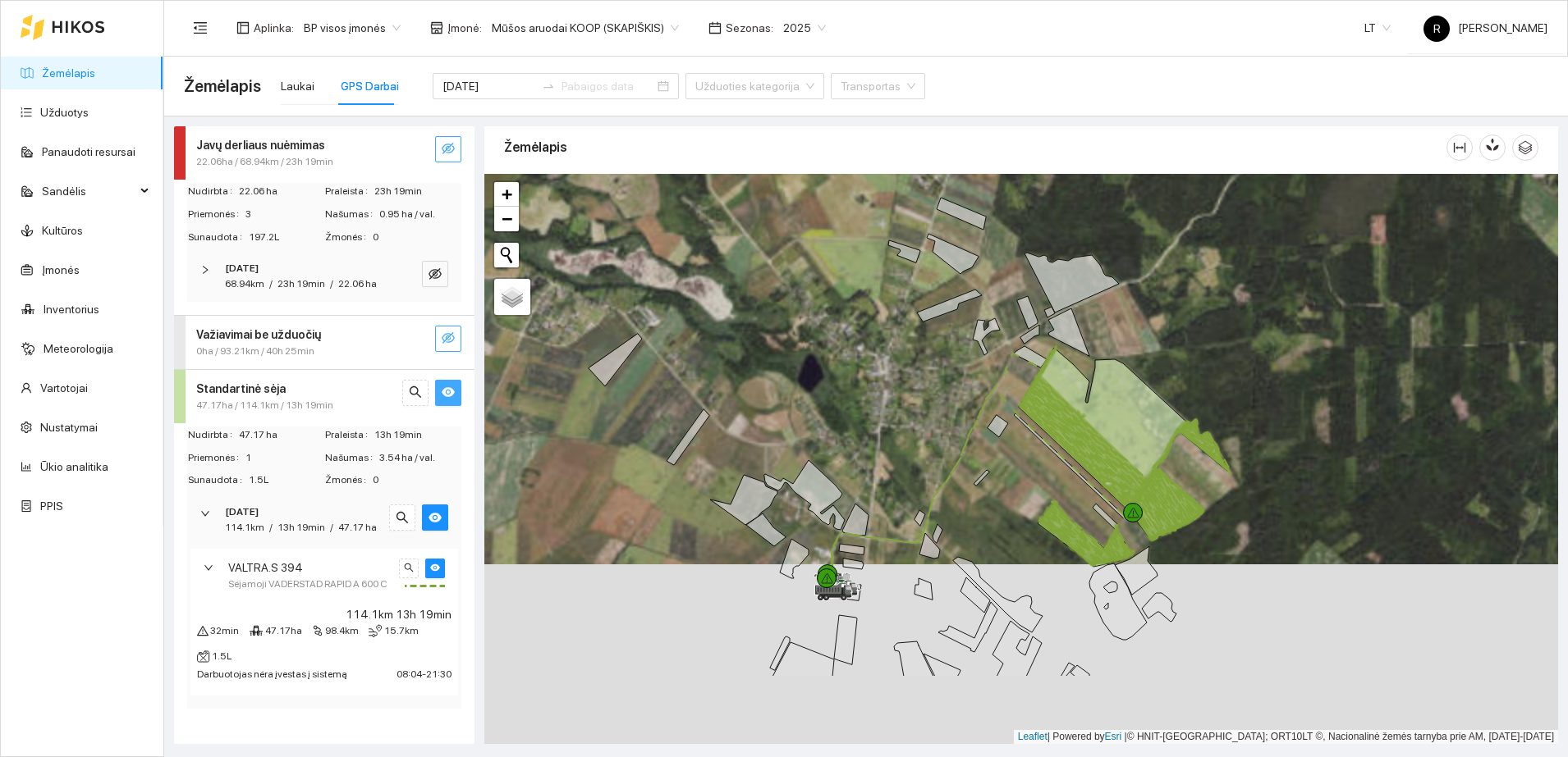
drag, startPoint x: 801, startPoint y: 571, endPoint x: 784, endPoint y: 446, distance: 126.2
click at [784, 446] on div at bounding box center [1020, 460] width 1074 height 571
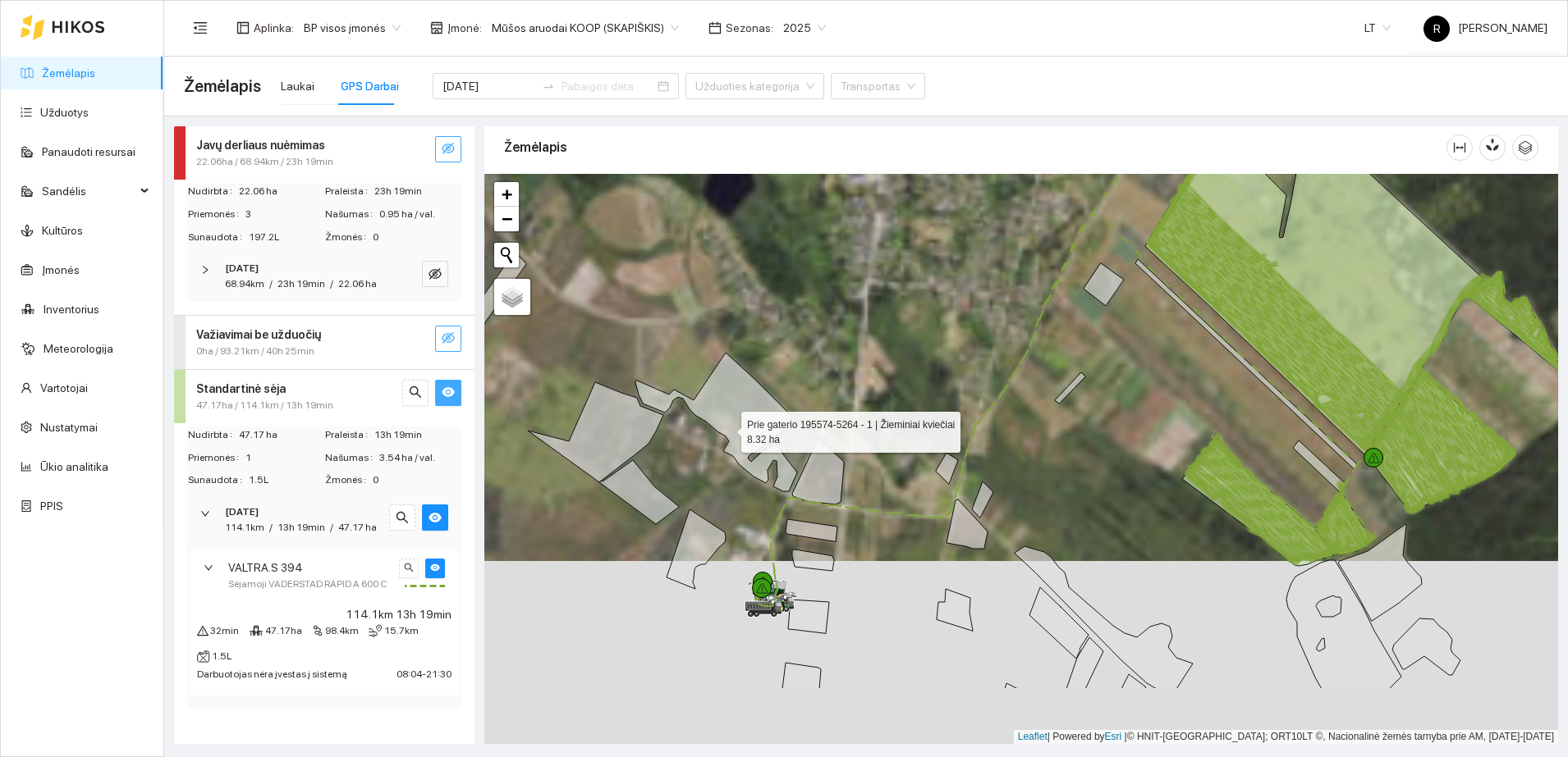
drag, startPoint x: 830, startPoint y: 543, endPoint x: 728, endPoint y: 428, distance: 153.7
click at [728, 428] on icon at bounding box center [715, 421] width 161 height 139
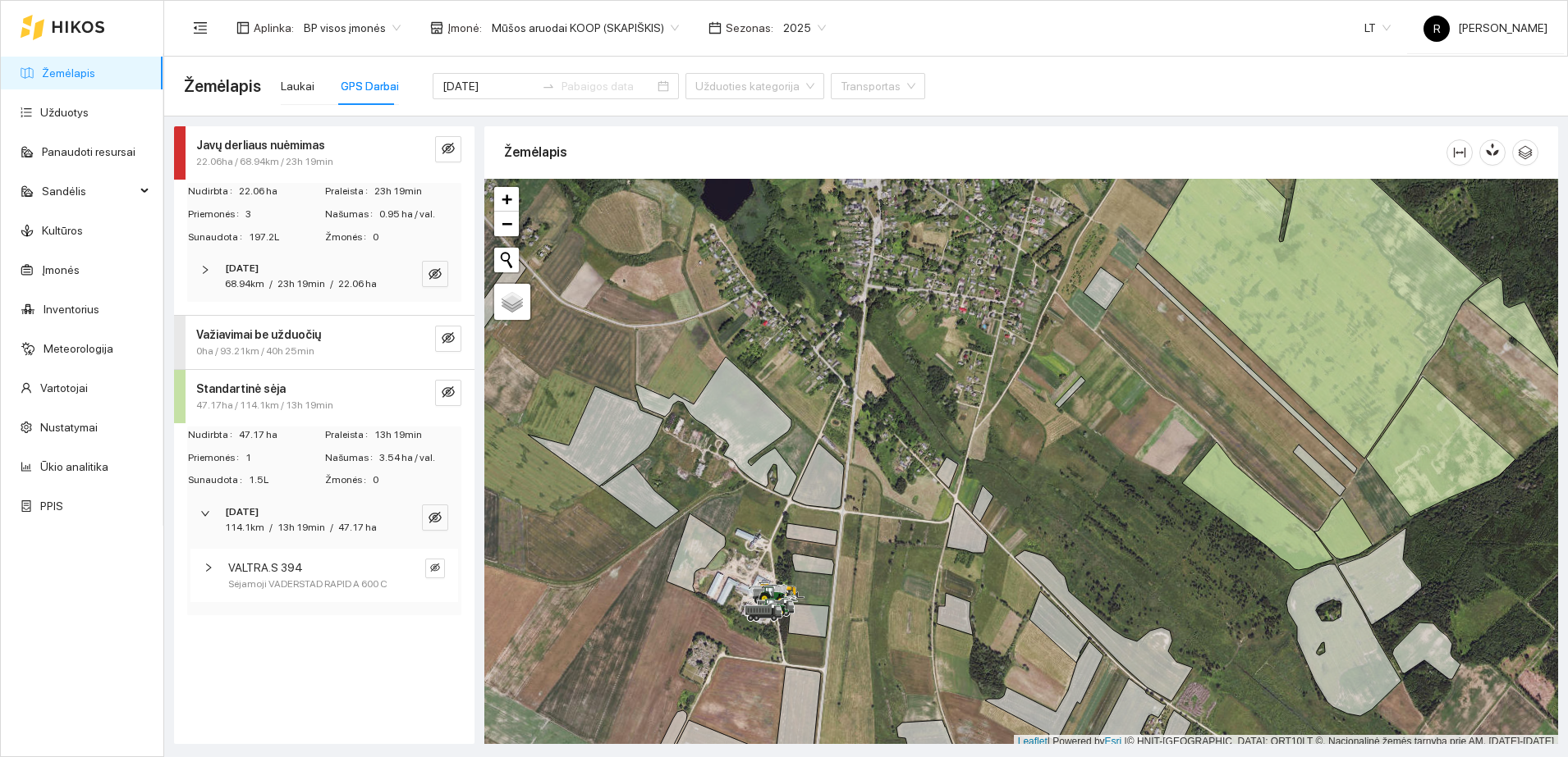
scroll to position [5, 0]
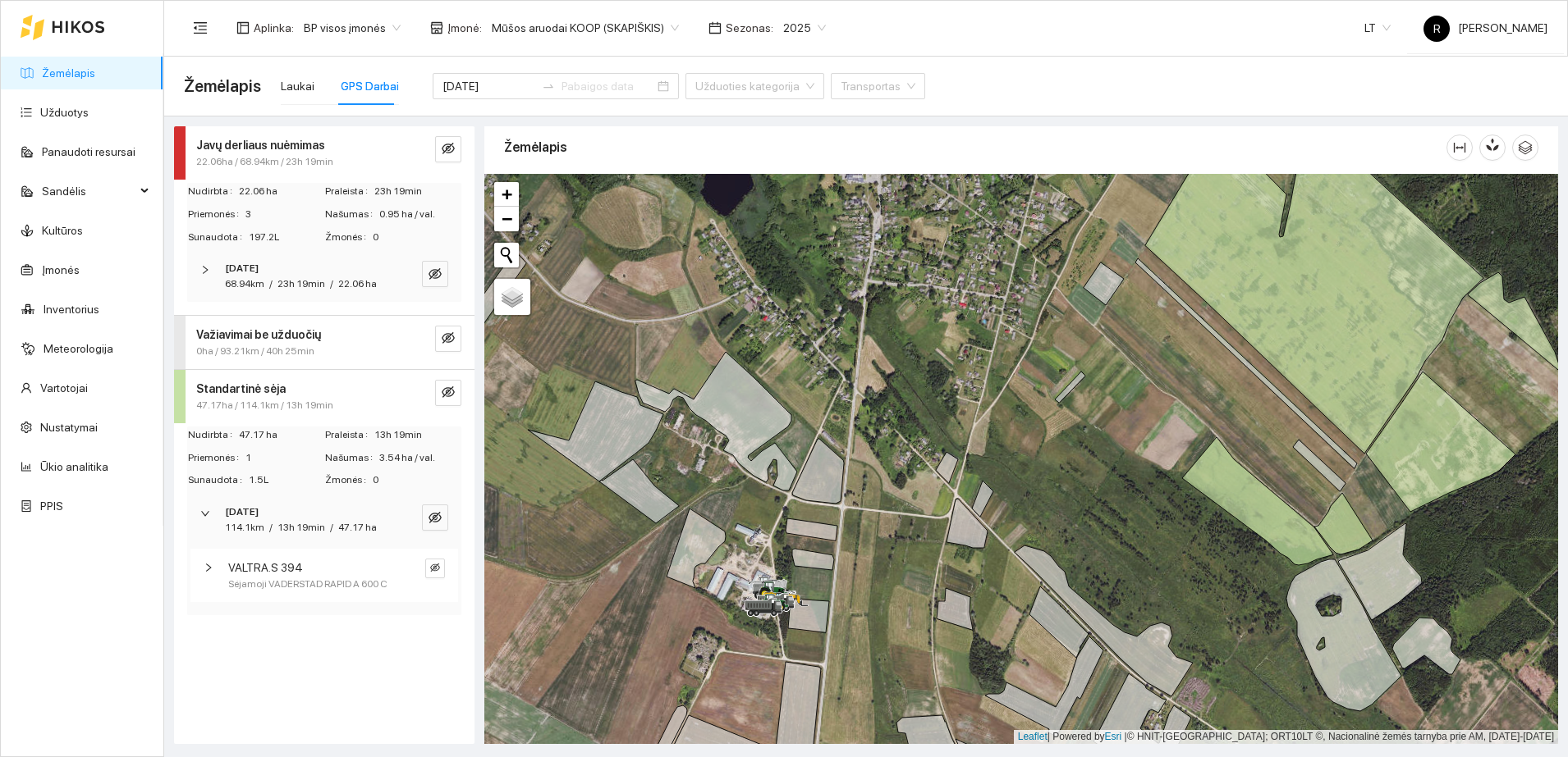
click at [211, 569] on icon "right" at bounding box center [208, 568] width 10 height 10
click at [437, 515] on icon "eye-invisible" at bounding box center [435, 517] width 13 height 11
